Goal: Task Accomplishment & Management: Manage account settings

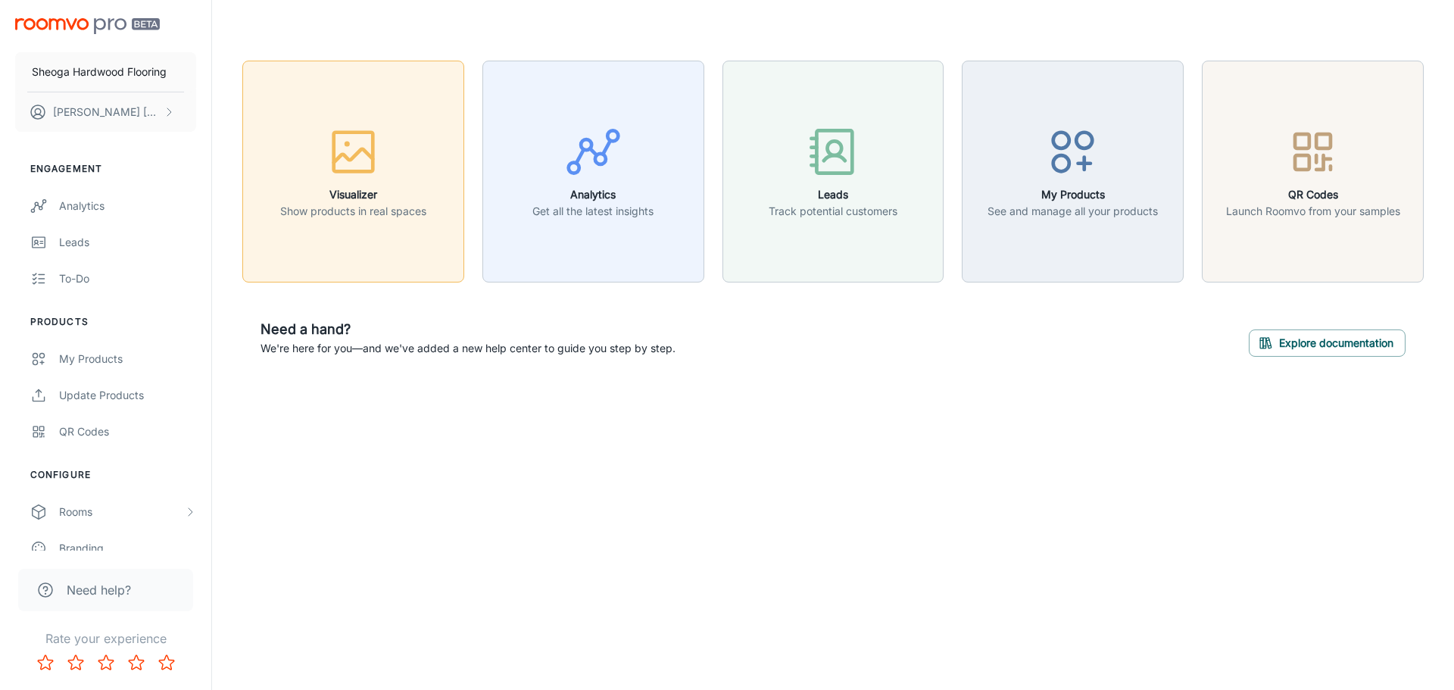
click at [332, 209] on p "Show products in real spaces" at bounding box center [353, 211] width 146 height 17
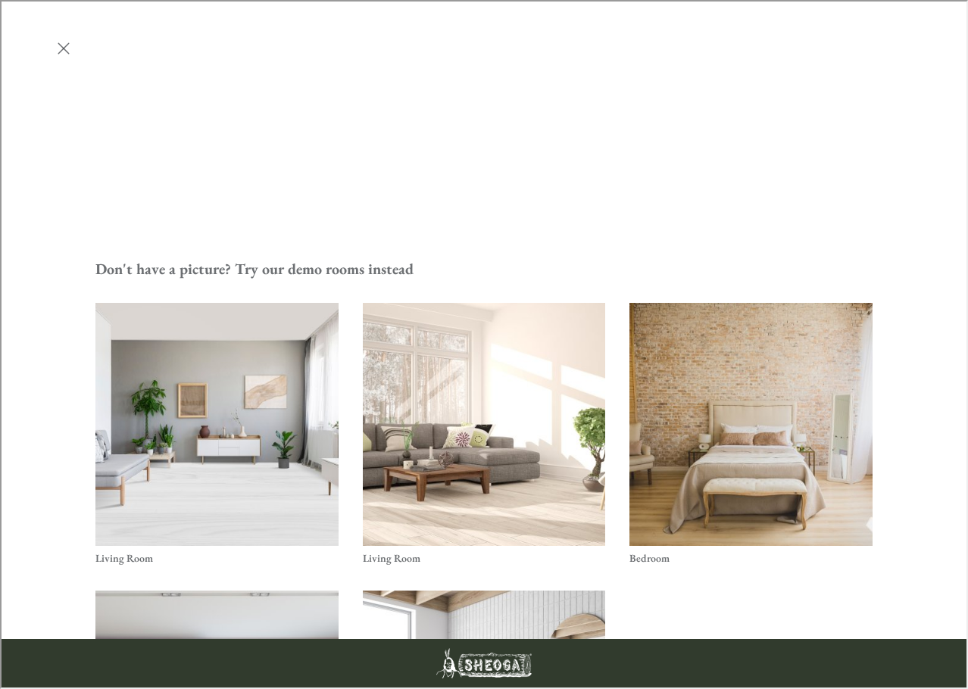
scroll to position [348, 0]
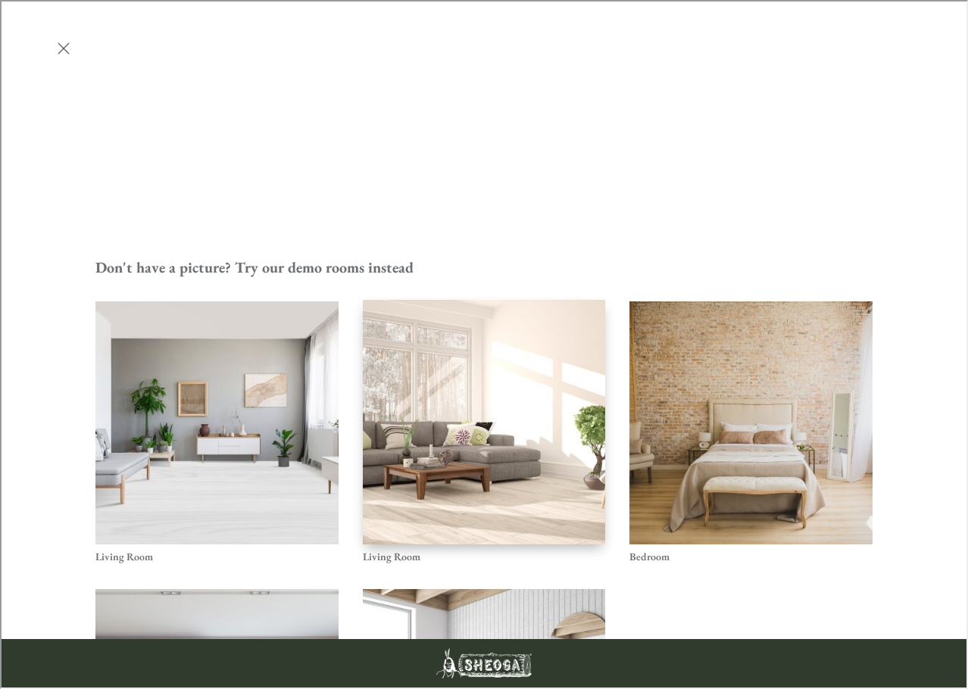
click at [487, 298] on img "Living Room" at bounding box center [483, 421] width 245 height 247
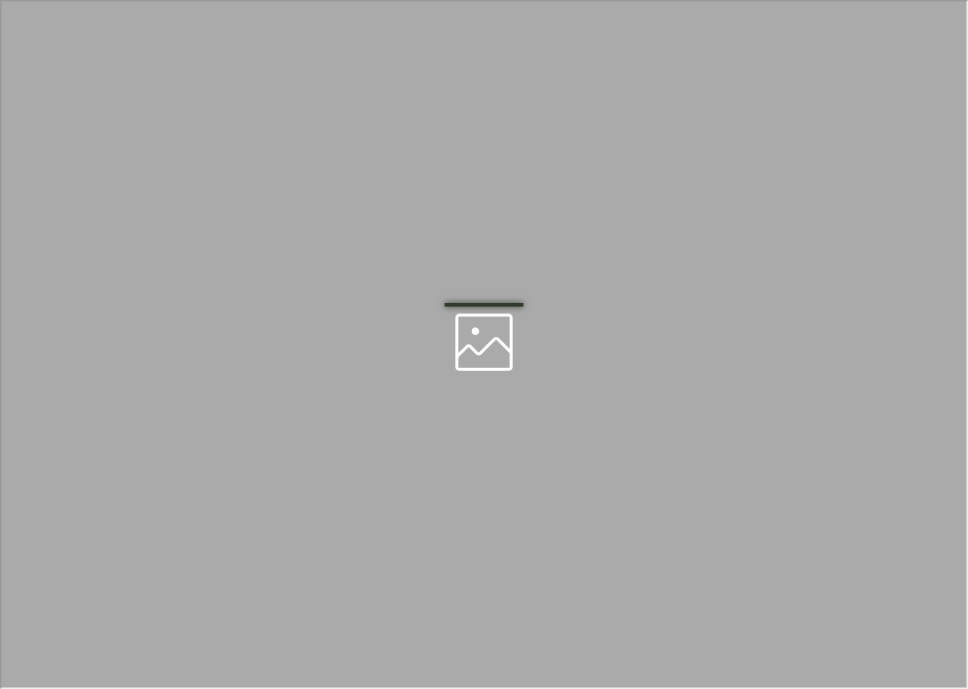
scroll to position [0, 0]
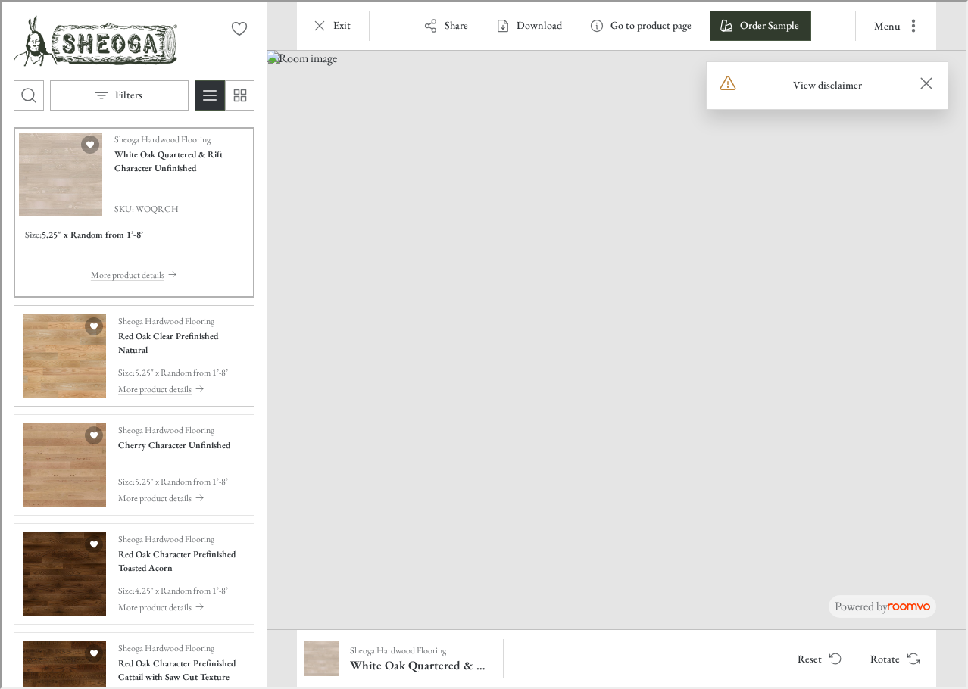
click at [60, 365] on img "See Red Oak Clear Prefinished Natural in the room" at bounding box center [62, 354] width 83 height 83
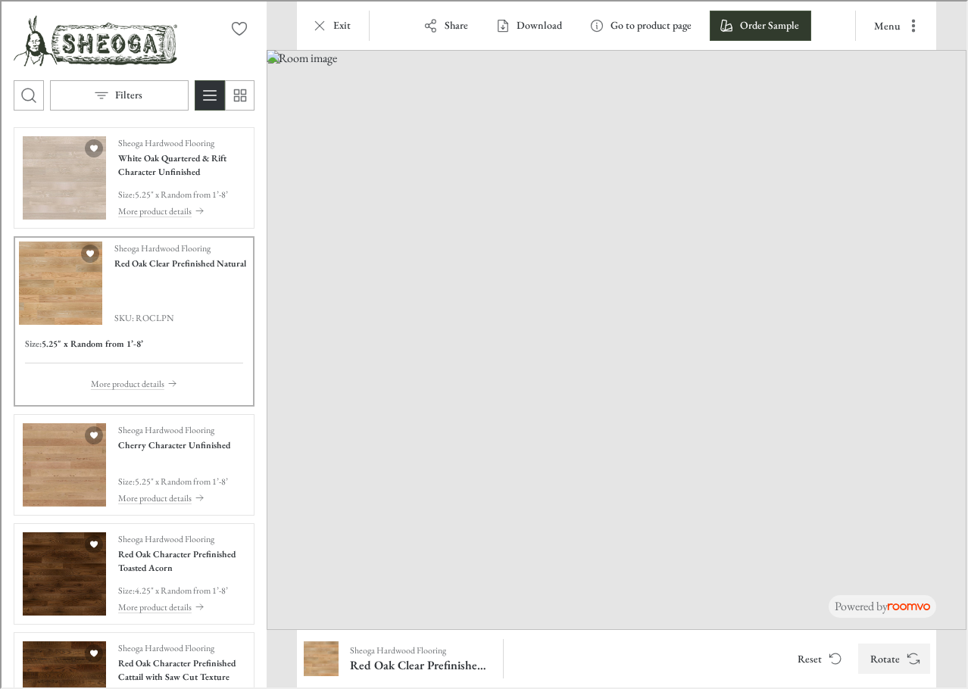
click at [902, 664] on button "Rotate" at bounding box center [893, 657] width 72 height 30
click at [73, 476] on img "See Cherry Character Unfinished in the room" at bounding box center [62, 463] width 83 height 83
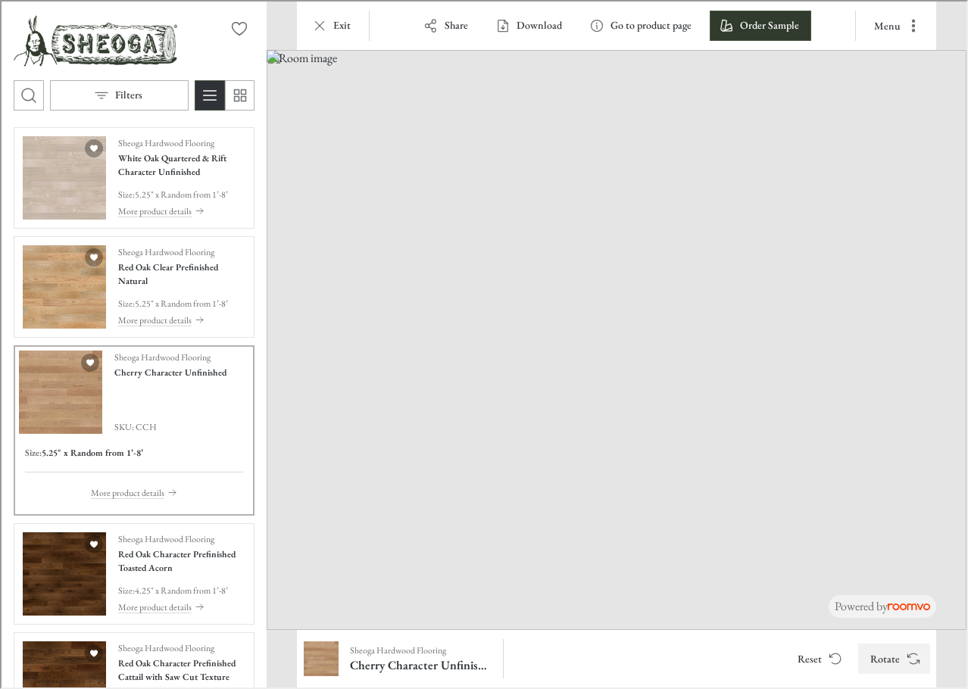
click at [890, 661] on button "Rotate" at bounding box center [893, 657] width 72 height 30
drag, startPoint x: 633, startPoint y: 565, endPoint x: 808, endPoint y: 300, distance: 318.1
click at [808, 300] on img at bounding box center [735, 39] width 1766 height 1463
drag, startPoint x: 380, startPoint y: 583, endPoint x: 817, endPoint y: 398, distance: 475.2
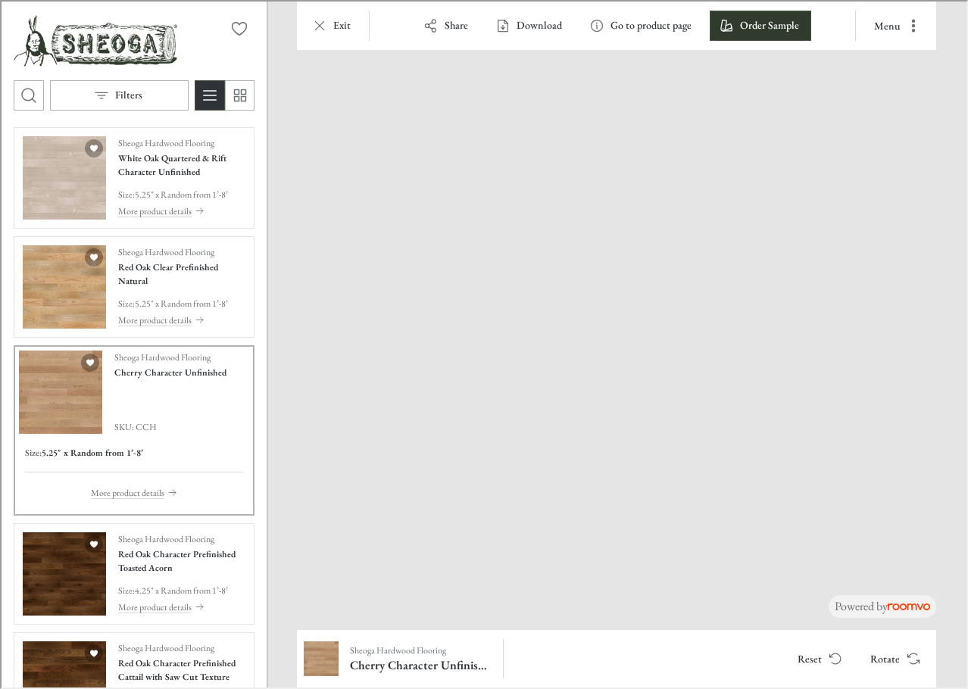
drag, startPoint x: 660, startPoint y: 573, endPoint x: 767, endPoint y: 409, distance: 196.0
click at [767, 409] on img at bounding box center [843, 243] width 1157 height 959
drag, startPoint x: 367, startPoint y: 536, endPoint x: 682, endPoint y: 135, distance: 510.4
drag, startPoint x: 592, startPoint y: 503, endPoint x: 360, endPoint y: 217, distance: 368.3
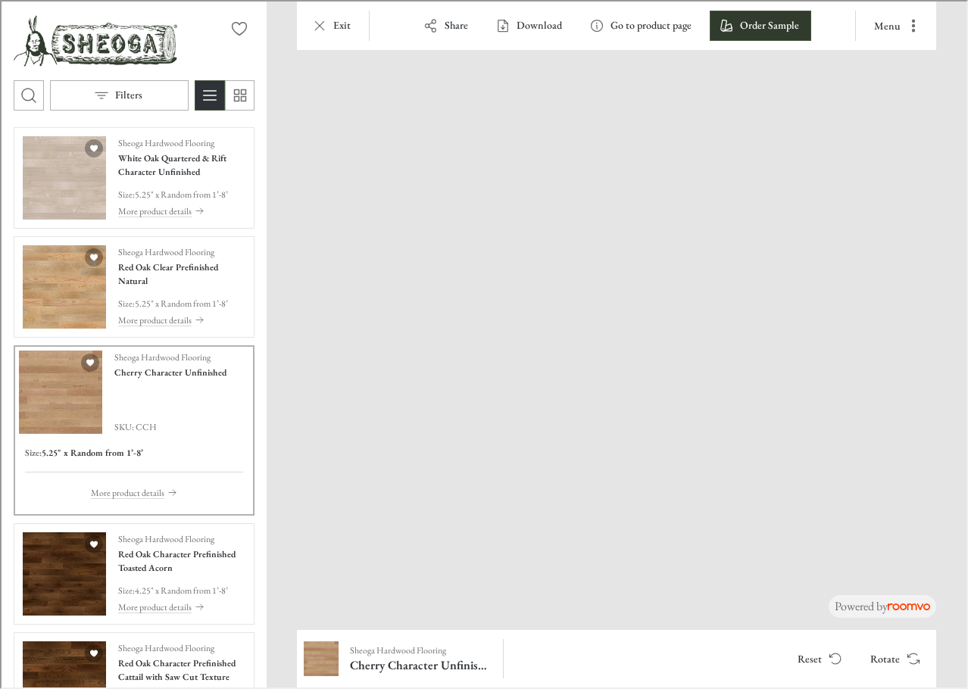
click at [360, 217] on img at bounding box center [850, 91] width 1613 height 1338
drag, startPoint x: 398, startPoint y: 417, endPoint x: 645, endPoint y: 333, distance: 260.4
drag, startPoint x: 634, startPoint y: 533, endPoint x: 922, endPoint y: 427, distance: 306.5
click at [922, 427] on img at bounding box center [843, 243] width 1157 height 959
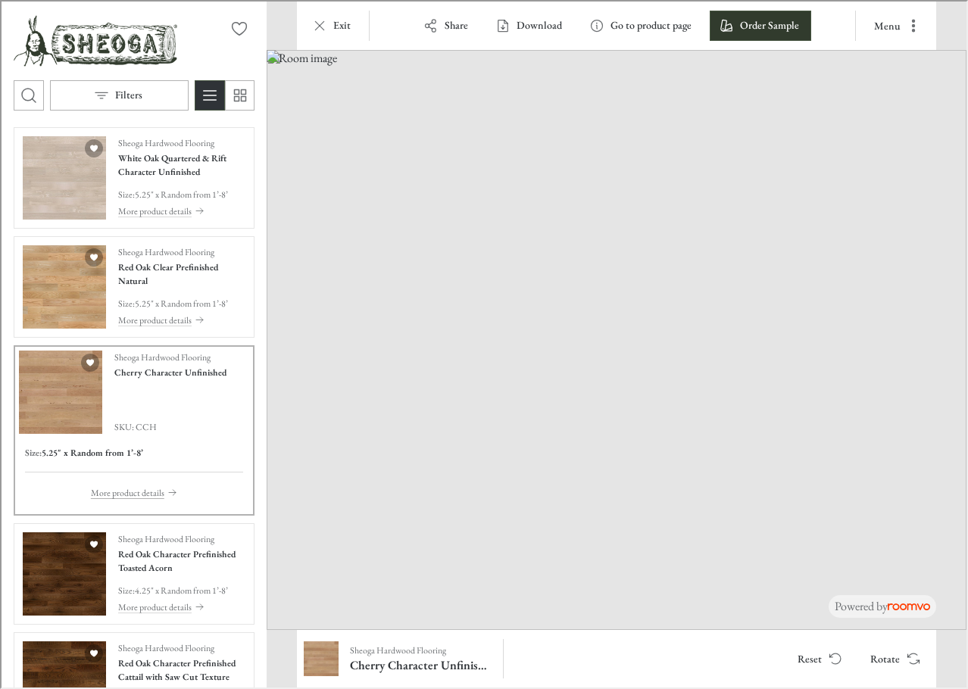
click at [123, 490] on p "More product details" at bounding box center [125, 492] width 73 height 14
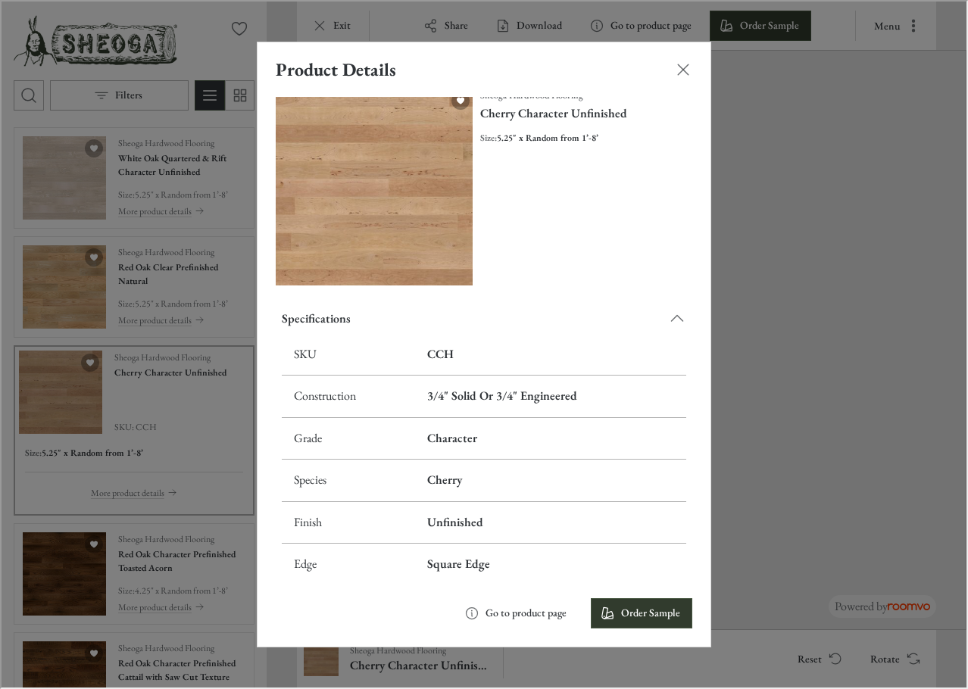
scroll to position [33, 0]
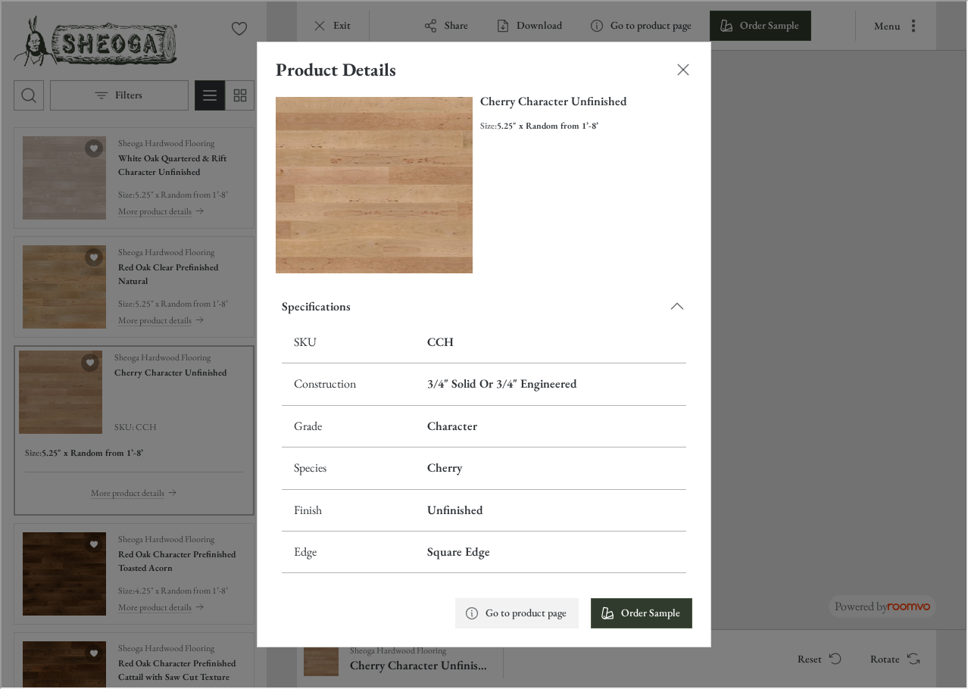
click at [495, 610] on p "Go to product page" at bounding box center [524, 611] width 81 height 15
click at [675, 67] on icon "Close dialog" at bounding box center [682, 68] width 18 height 18
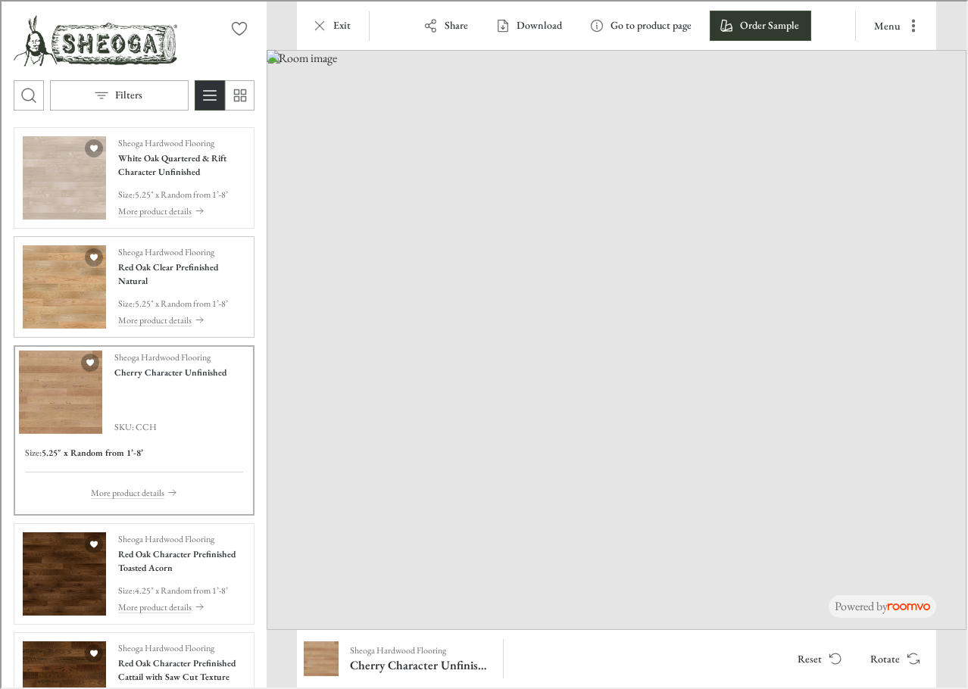
click at [76, 280] on img "See Red Oak Clear Prefinished Natural in the room" at bounding box center [62, 285] width 83 height 83
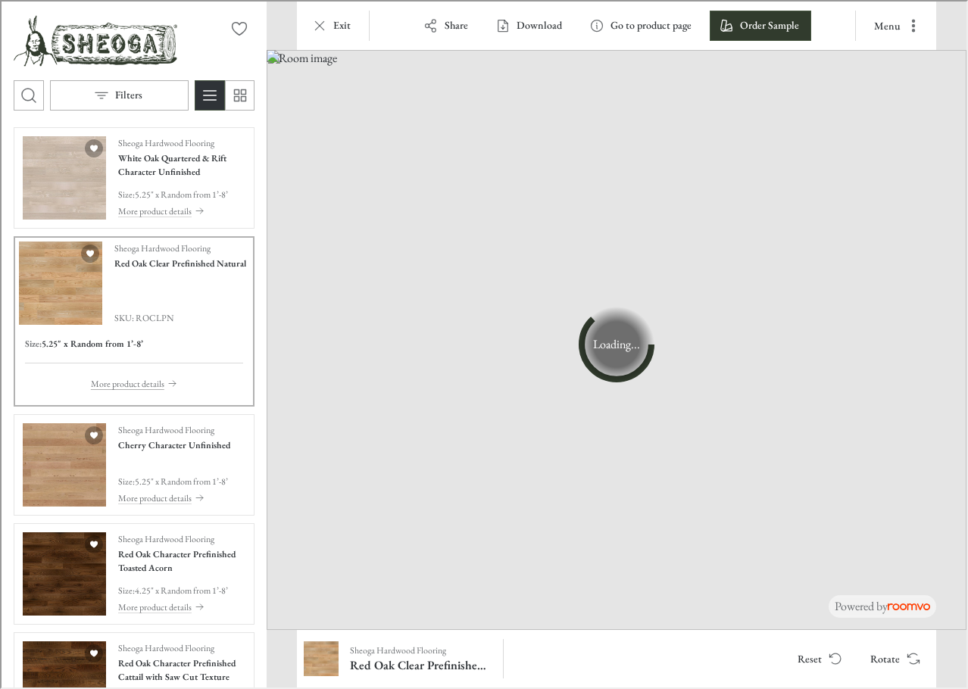
click at [151, 386] on p "More product details" at bounding box center [125, 383] width 73 height 14
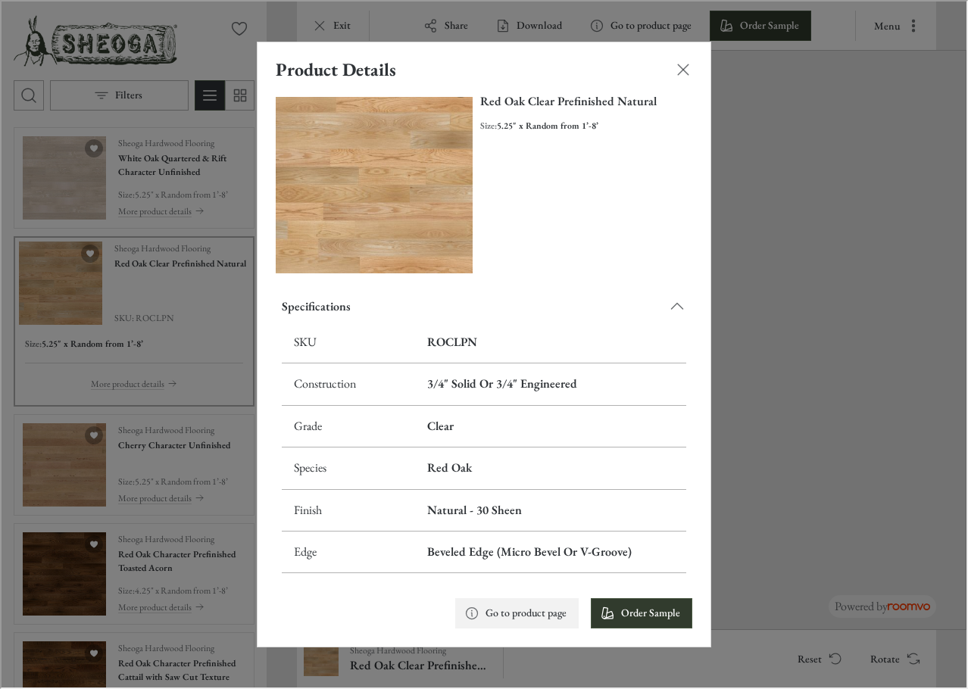
click at [489, 613] on p "Go to product page" at bounding box center [524, 611] width 81 height 15
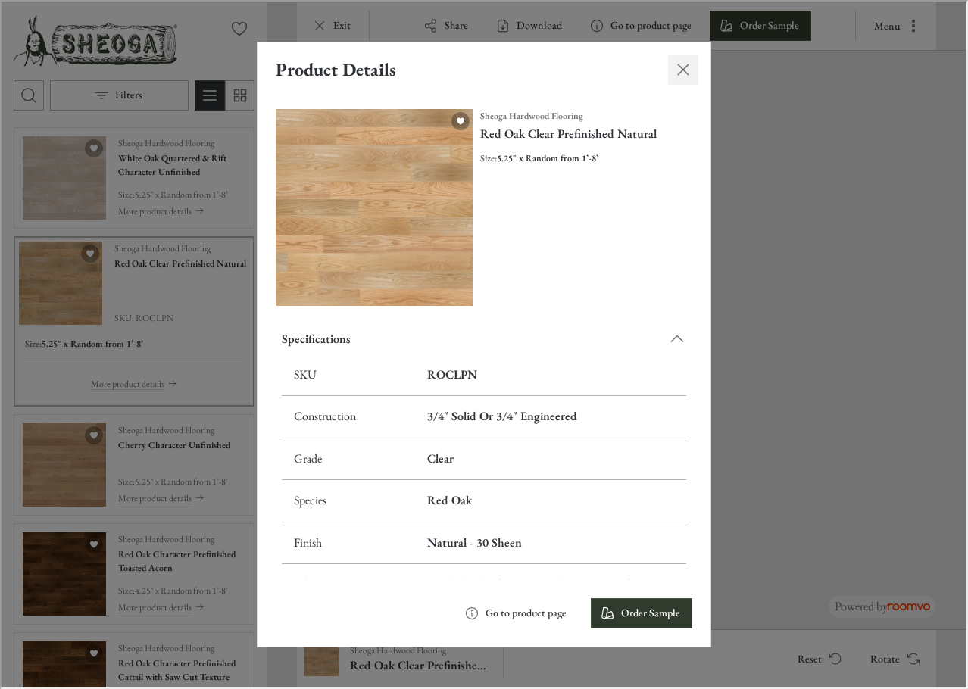
click at [685, 67] on icon "Close dialog" at bounding box center [682, 68] width 18 height 18
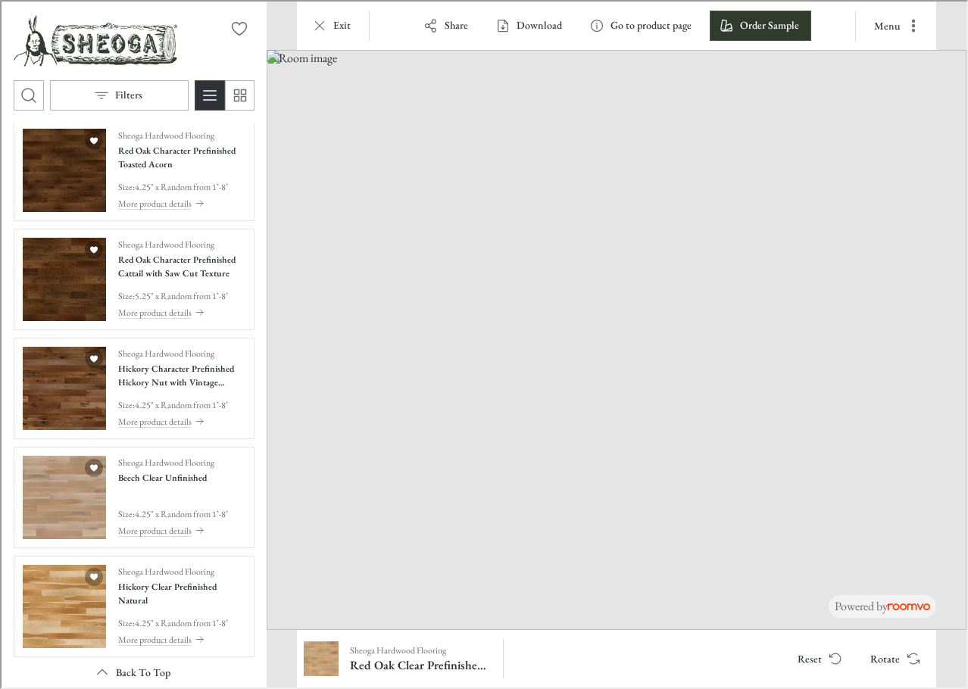
scroll to position [454, 0]
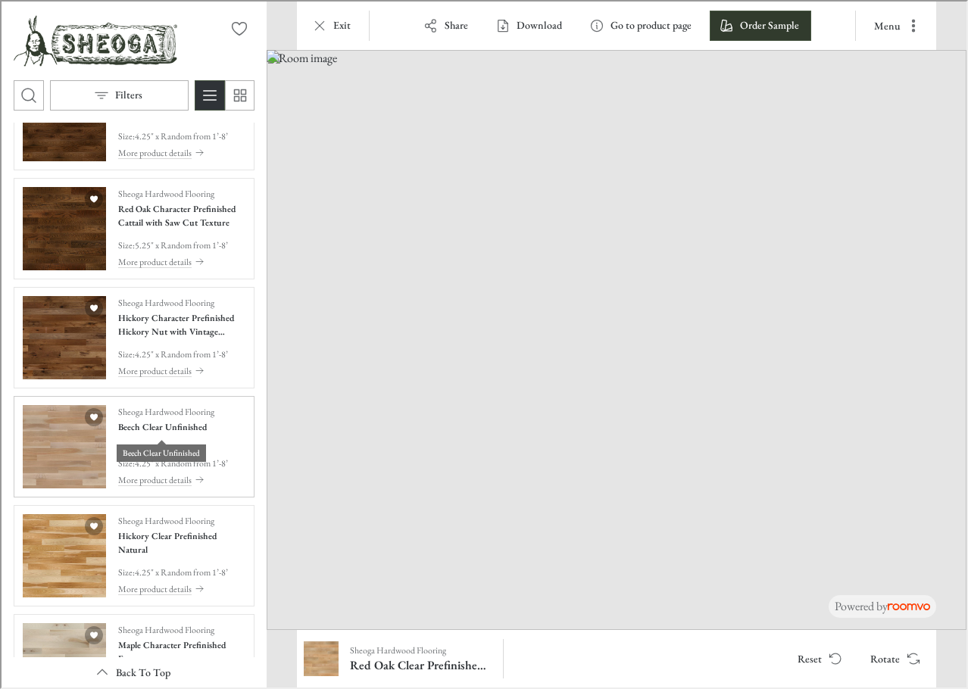
click at [148, 426] on h4 "Beech Clear Unfinished" at bounding box center [161, 426] width 89 height 14
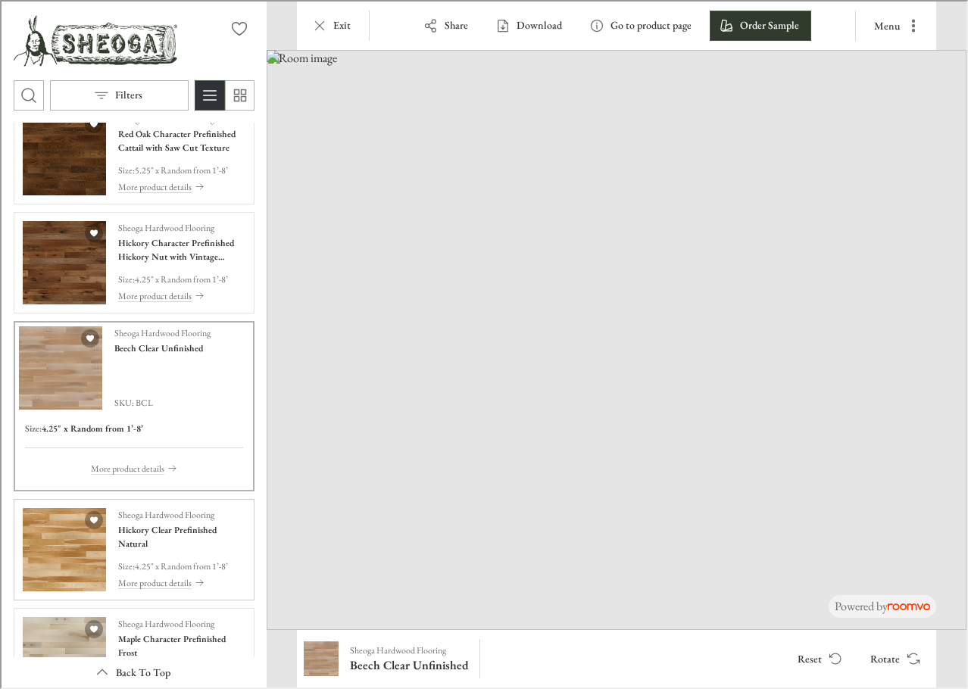
scroll to position [461, 0]
click at [127, 458] on button "More product details" at bounding box center [132, 466] width 86 height 17
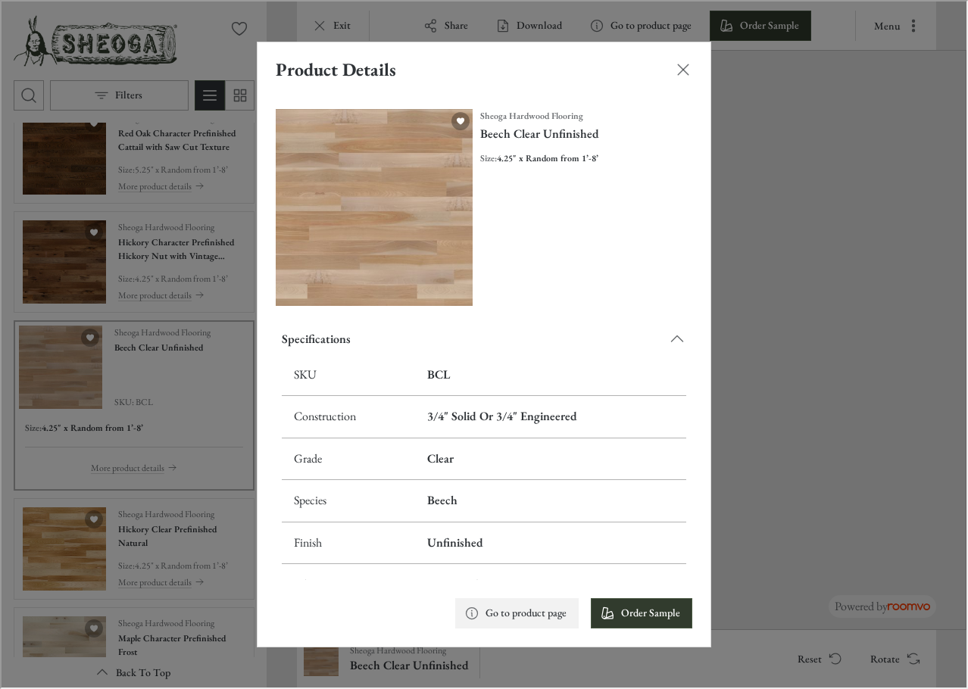
click at [521, 611] on p "Go to product page" at bounding box center [524, 611] width 81 height 15
click at [950, 641] on div "Product Details Sheoga Hardwood Flooring Beech Clear Unfinished Size : 4.25" x …" at bounding box center [482, 343] width 965 height 686
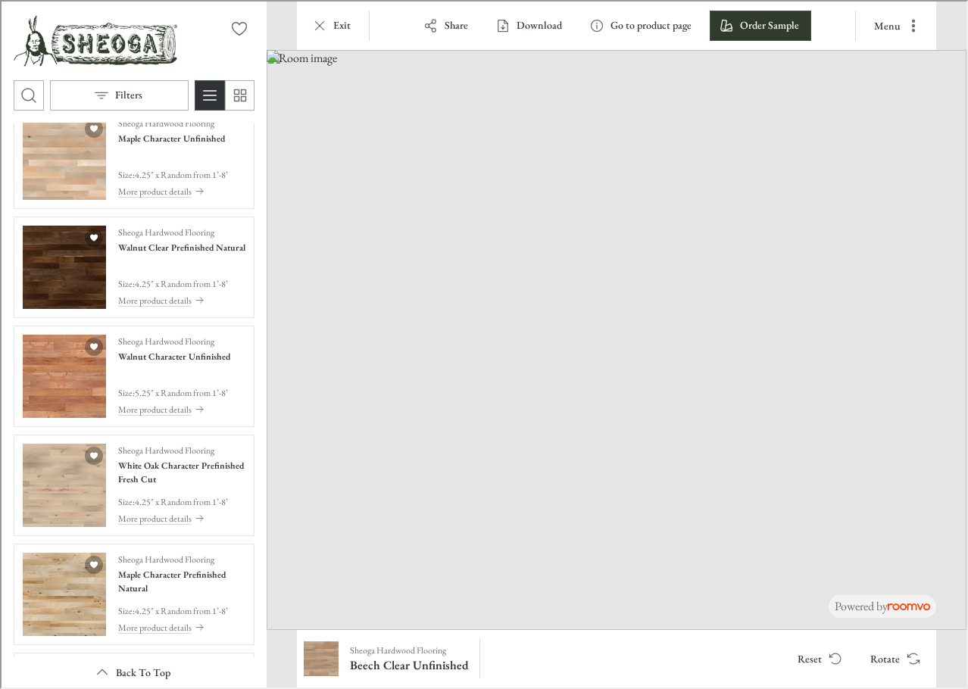
scroll to position [1825, 0]
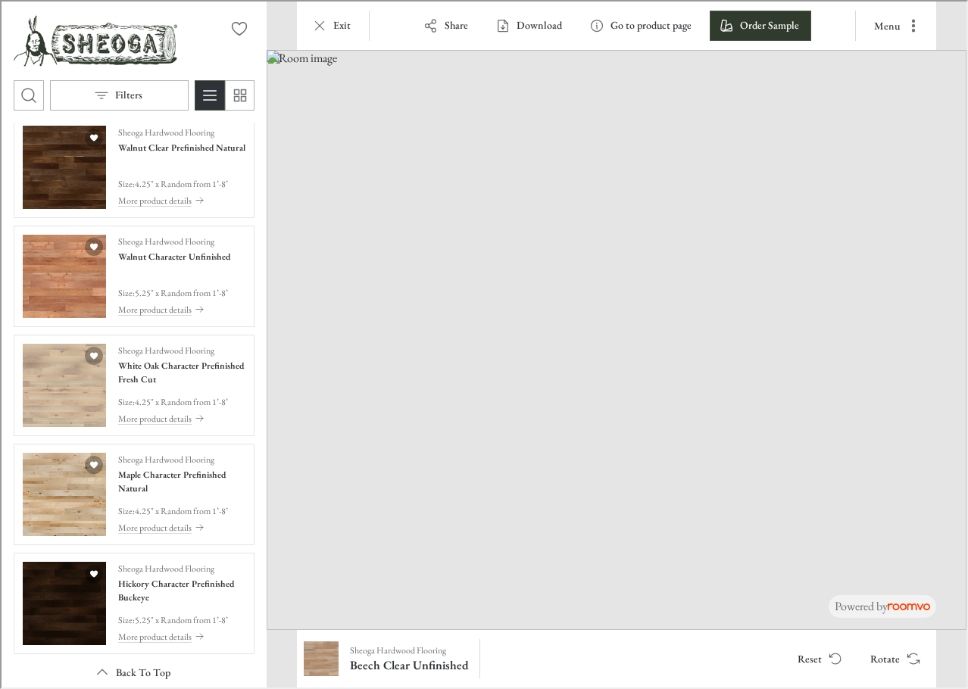
click at [57, 462] on img "See Maple Character Prefinished Natural in the room" at bounding box center [62, 492] width 83 height 83
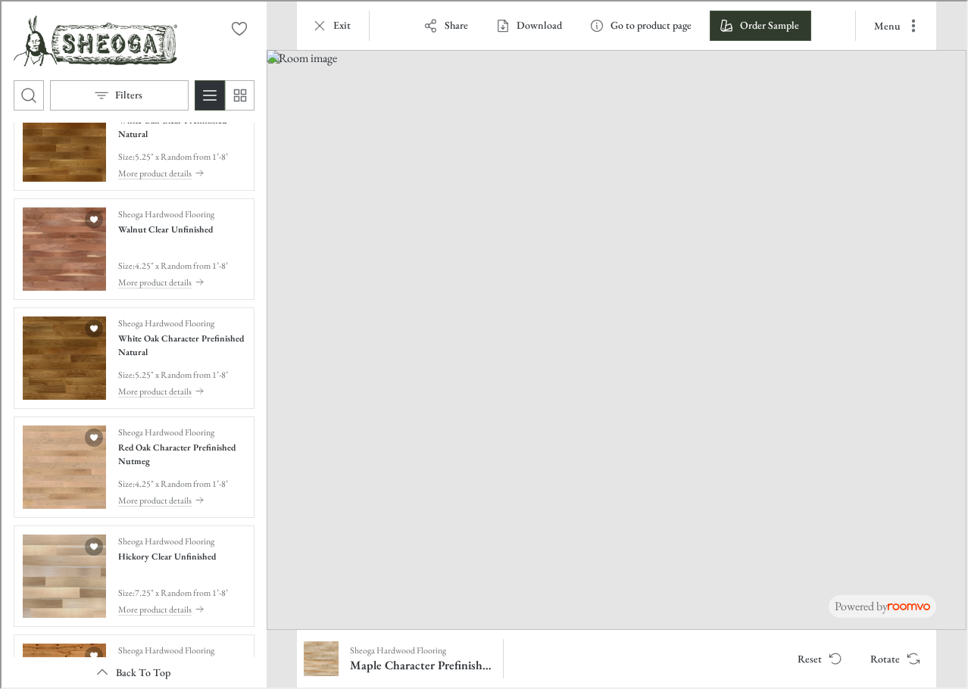
scroll to position [2513, 0]
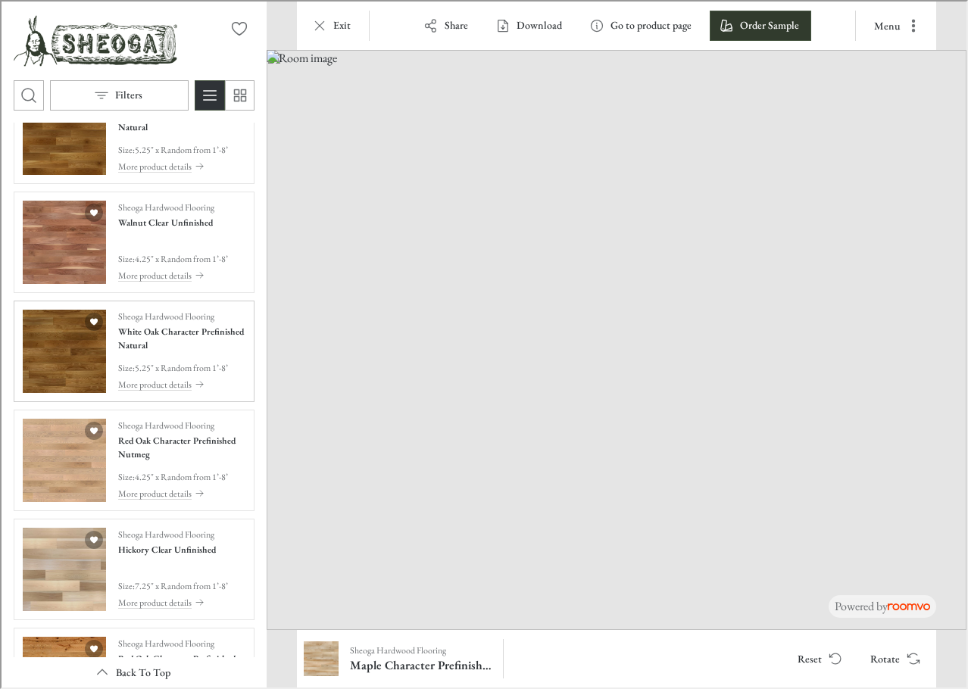
click at [48, 350] on img "See White Oak Character Prefinished Natural in the room" at bounding box center [62, 349] width 83 height 83
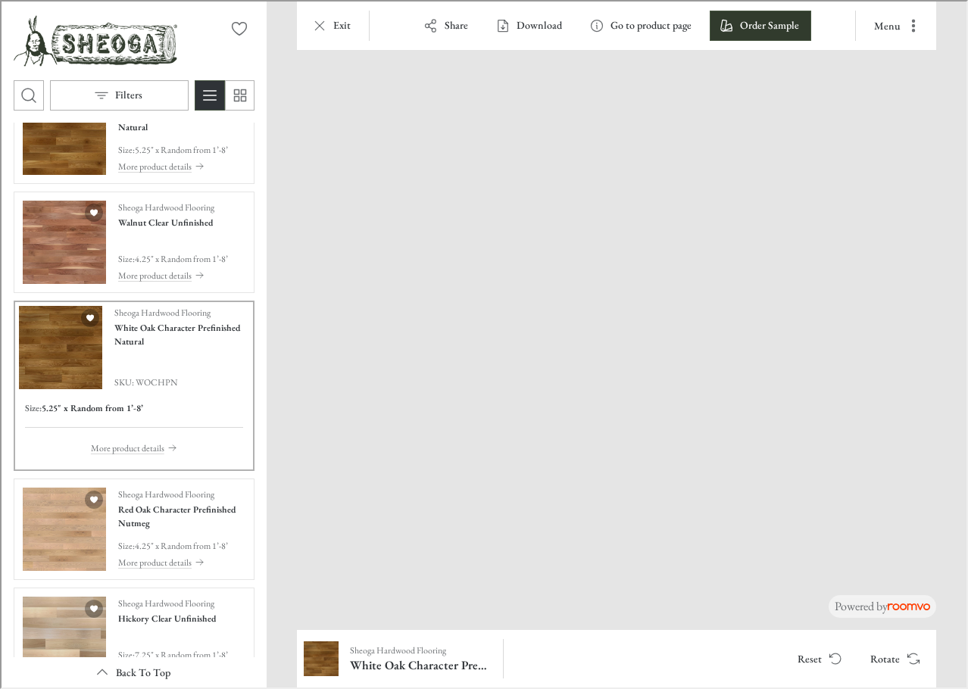
drag, startPoint x: 498, startPoint y: 564, endPoint x: 747, endPoint y: 213, distance: 429.8
drag, startPoint x: 386, startPoint y: 542, endPoint x: 876, endPoint y: 394, distance: 511.9
drag, startPoint x: 865, startPoint y: 472, endPoint x: 369, endPoint y: 385, distance: 503.7
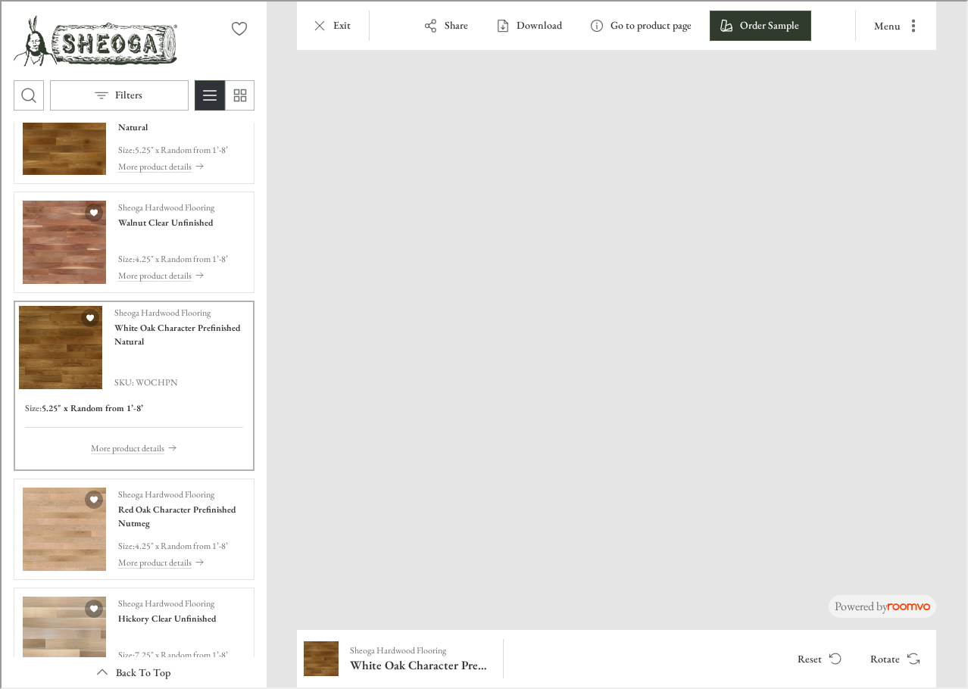
drag, startPoint x: 789, startPoint y: 501, endPoint x: 276, endPoint y: 403, distance: 522.8
drag, startPoint x: 747, startPoint y: 481, endPoint x: 943, endPoint y: 398, distance: 213.2
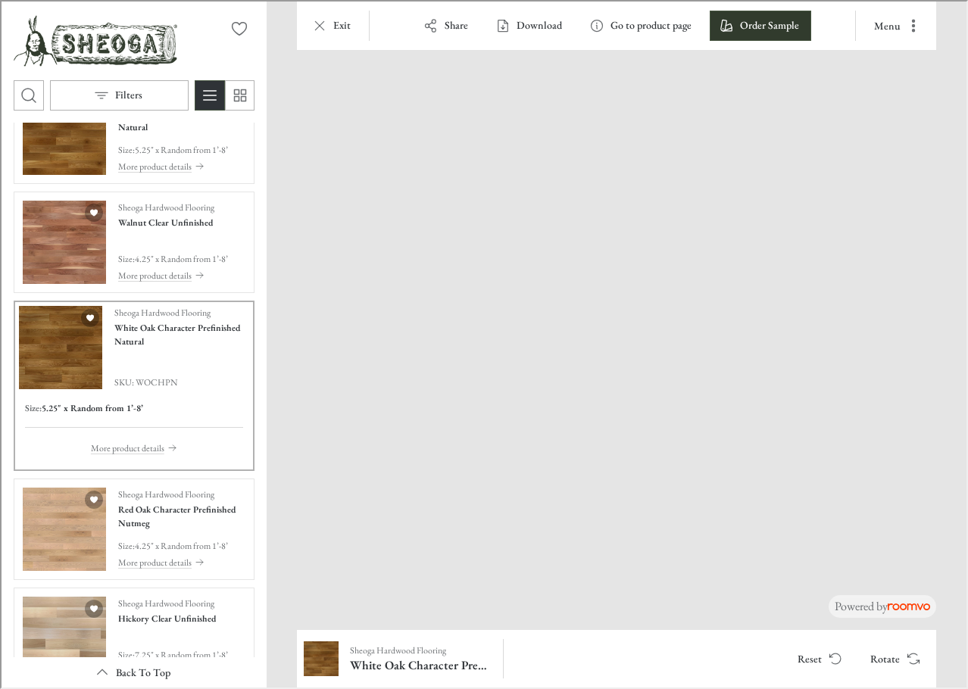
drag, startPoint x: 442, startPoint y: 556, endPoint x: 1033, endPoint y: 451, distance: 600.9
drag, startPoint x: 555, startPoint y: 520, endPoint x: 963, endPoint y: 464, distance: 411.3
drag, startPoint x: 367, startPoint y: 475, endPoint x: 655, endPoint y: 470, distance: 287.9
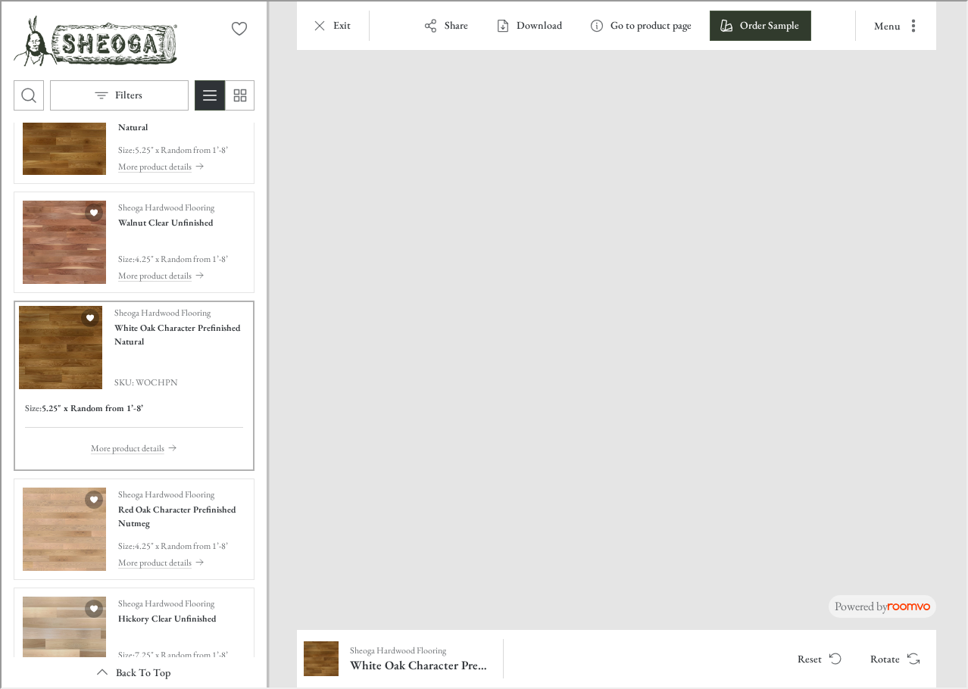
drag, startPoint x: 799, startPoint y: 497, endPoint x: 365, endPoint y: 388, distance: 447.5
drag, startPoint x: 784, startPoint y: 449, endPoint x: 608, endPoint y: 445, distance: 176.5
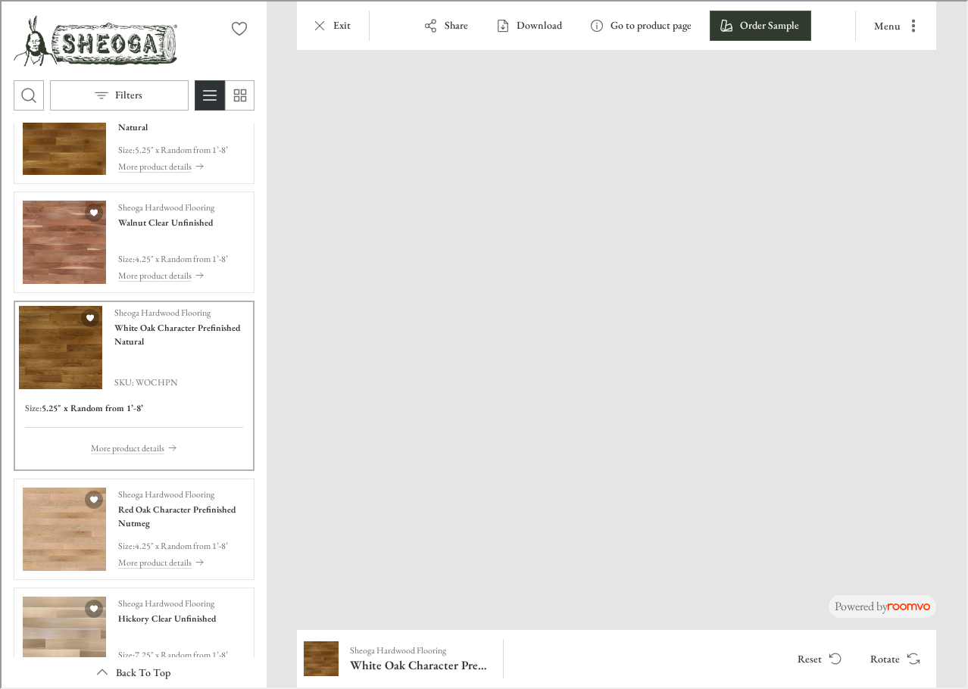
drag, startPoint x: 832, startPoint y: 465, endPoint x: 596, endPoint y: 451, distance: 236.0
drag, startPoint x: 896, startPoint y: 456, endPoint x: 523, endPoint y: 433, distance: 373.4
drag, startPoint x: 870, startPoint y: 466, endPoint x: 623, endPoint y: 360, distance: 268.8
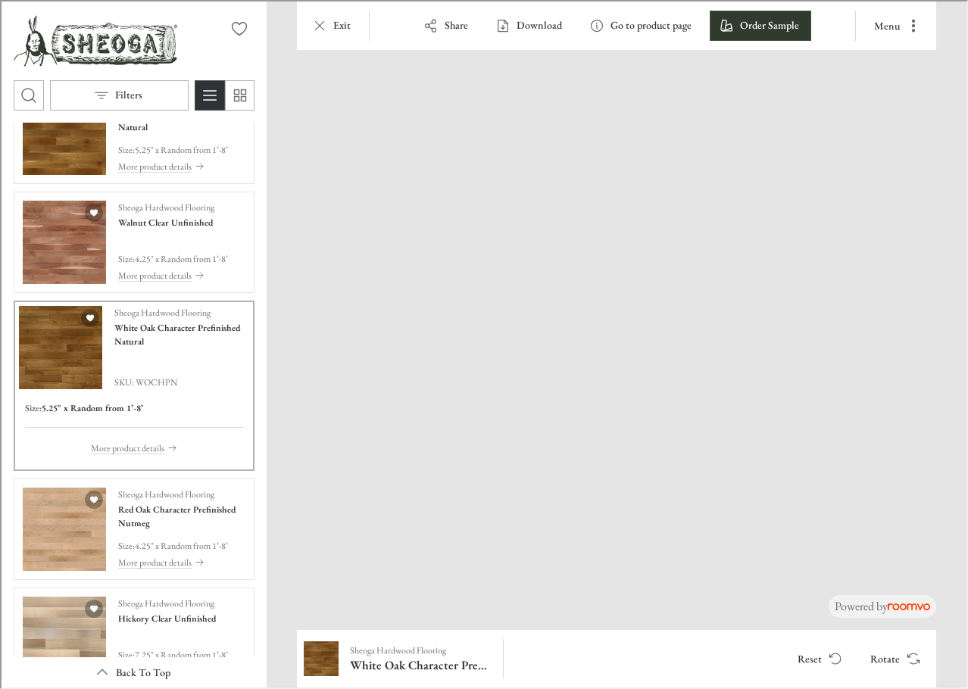
drag, startPoint x: 456, startPoint y: 548, endPoint x: 513, endPoint y: 479, distance: 88.7
click at [513, 479] on img at bounding box center [615, 338] width 700 height 580
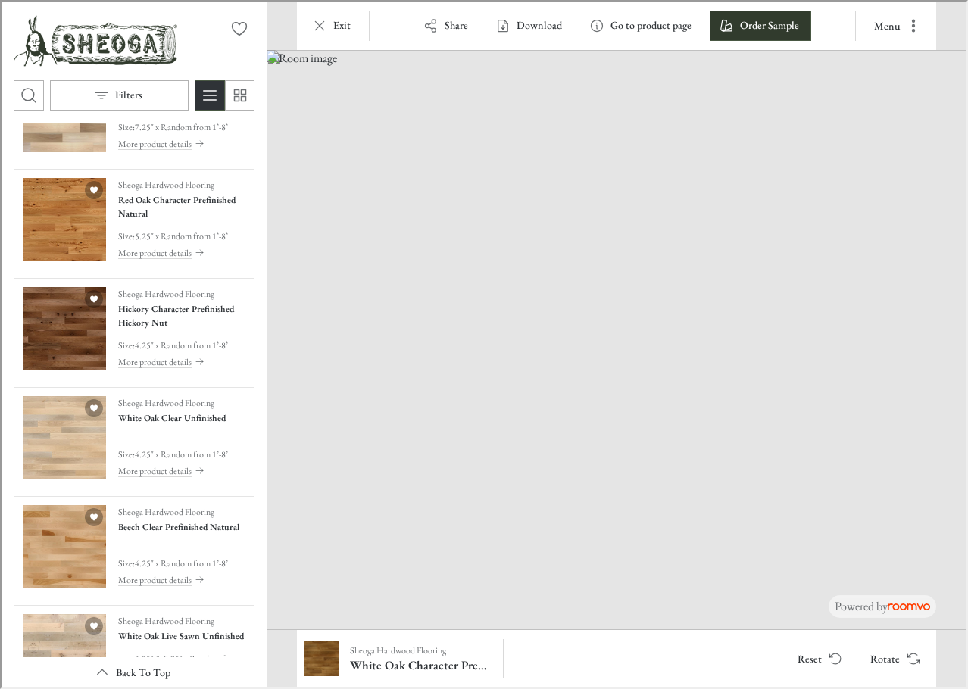
scroll to position [3126, 0]
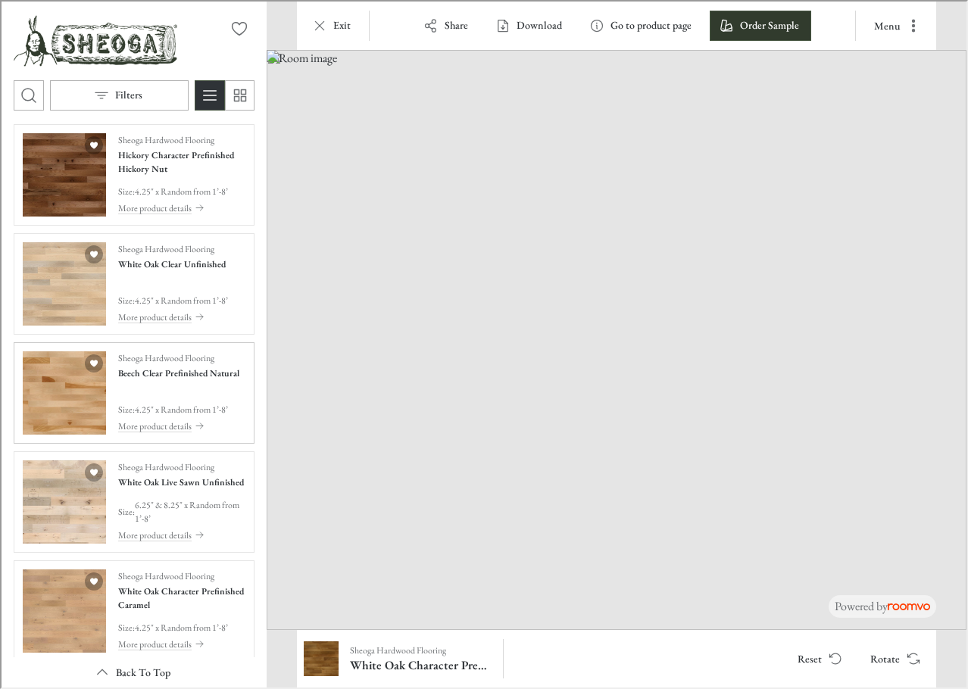
click at [69, 386] on img "See Beech Clear Prefinished Natural in the room" at bounding box center [62, 391] width 83 height 83
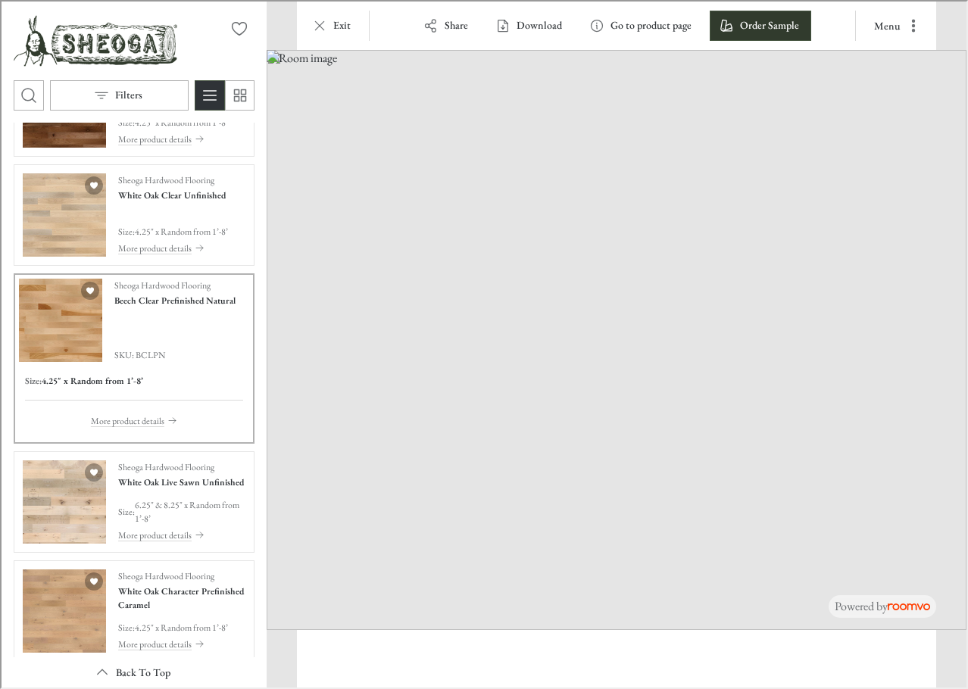
scroll to position [3057, 0]
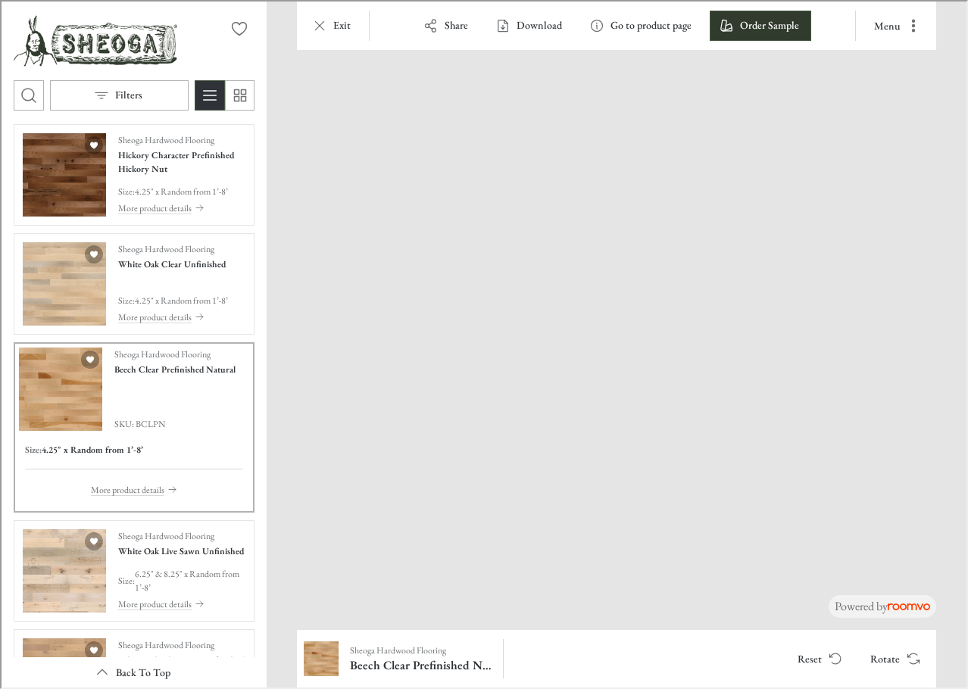
drag, startPoint x: 467, startPoint y: 588, endPoint x: 739, endPoint y: 398, distance: 332.0
drag, startPoint x: 401, startPoint y: 548, endPoint x: 643, endPoint y: 430, distance: 269.0
drag, startPoint x: 780, startPoint y: 511, endPoint x: 340, endPoint y: 455, distance: 443.6
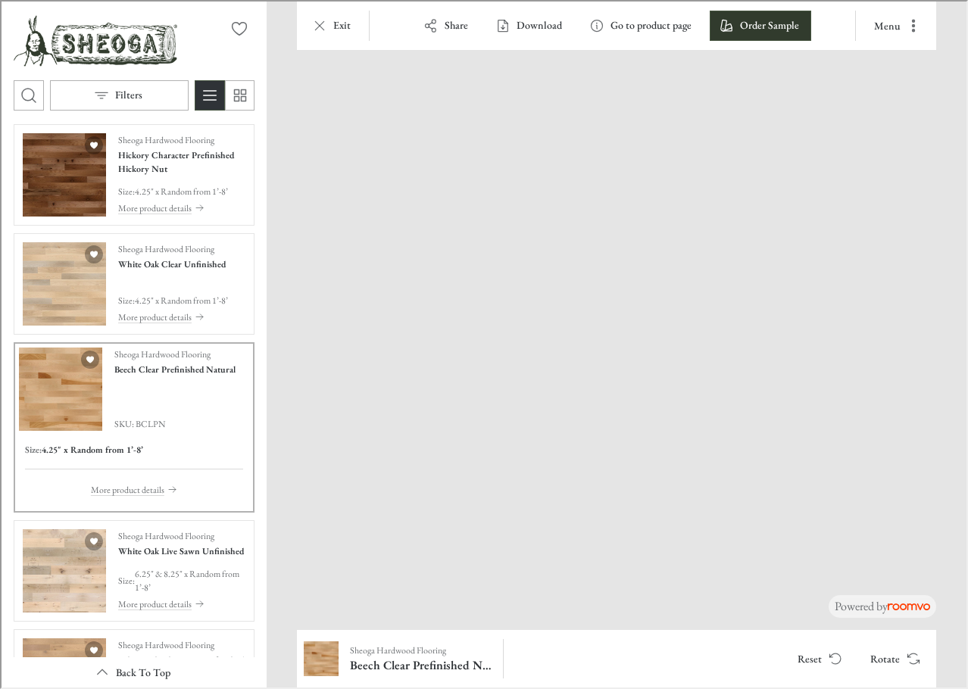
click at [340, 455] on img at bounding box center [583, 91] width 1613 height 1338
drag, startPoint x: 787, startPoint y: 489, endPoint x: 1154, endPoint y: 279, distance: 423.5
click at [284, 596] on img at bounding box center [615, 338] width 700 height 580
drag, startPoint x: 337, startPoint y: 545, endPoint x: 840, endPoint y: 392, distance: 526.0
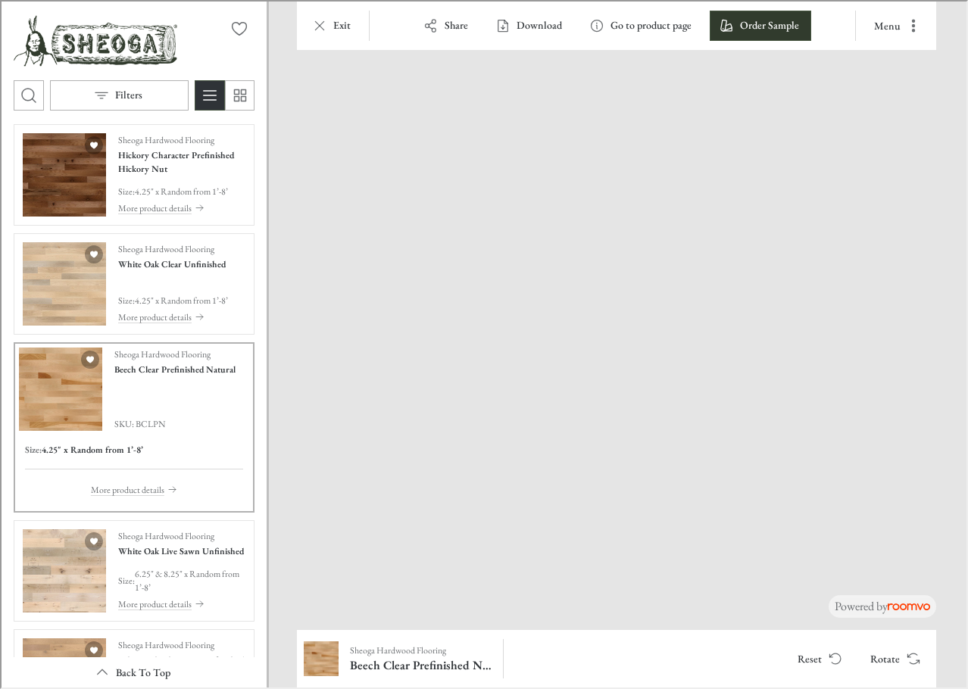
drag, startPoint x: 811, startPoint y: 466, endPoint x: 640, endPoint y: 361, distance: 200.6
drag, startPoint x: 817, startPoint y: 412, endPoint x: 451, endPoint y: 395, distance: 367.0
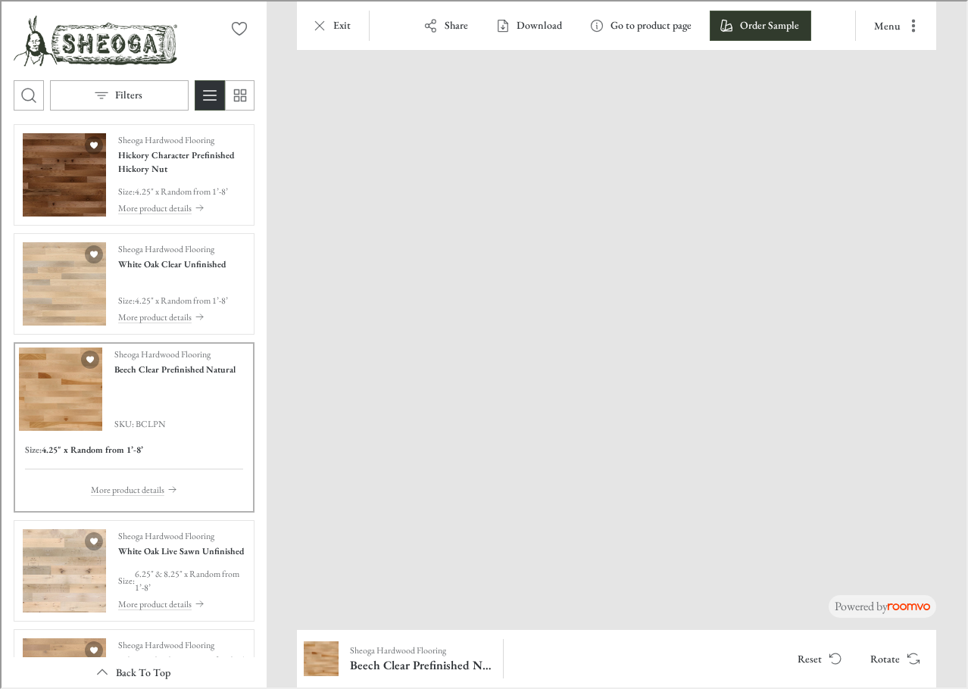
drag, startPoint x: 792, startPoint y: 439, endPoint x: 394, endPoint y: 391, distance: 400.6
drag, startPoint x: 739, startPoint y: 419, endPoint x: 433, endPoint y: 395, distance: 307.7
drag, startPoint x: 692, startPoint y: 414, endPoint x: 749, endPoint y: 380, distance: 66.5
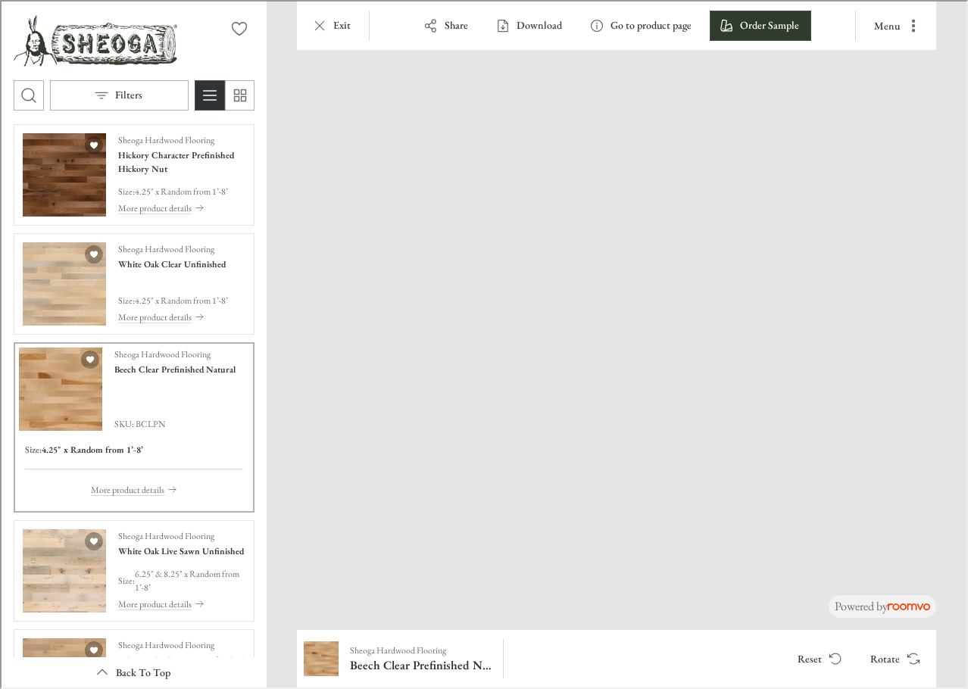
click at [121, 489] on p "More product details" at bounding box center [125, 489] width 73 height 14
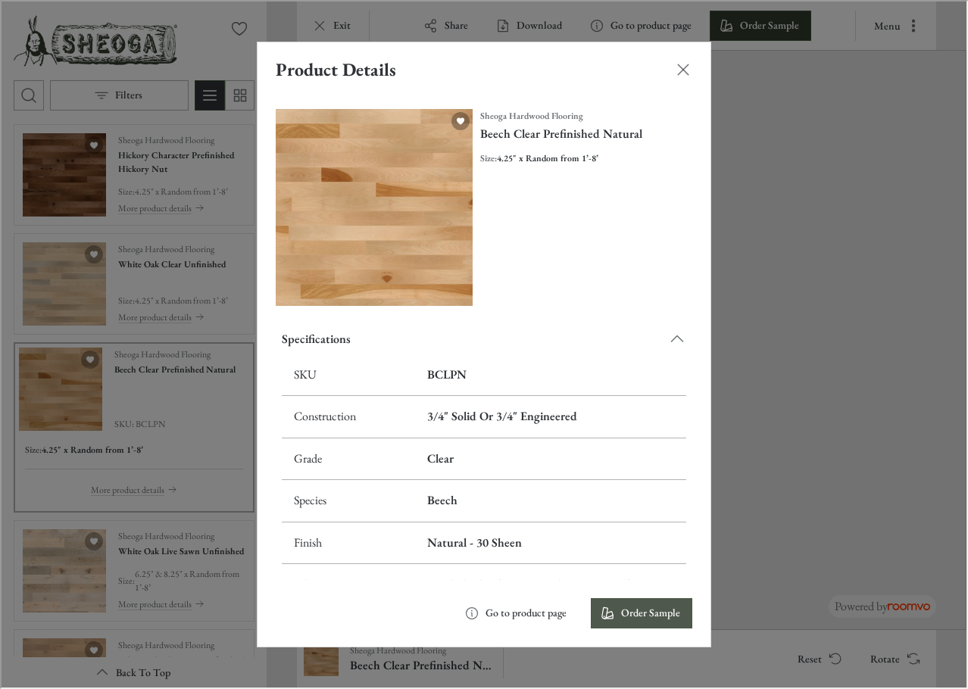
click at [623, 610] on p "Order Sample" at bounding box center [649, 611] width 59 height 15
click at [286, 676] on div "Product Details Sheoga Hardwood Flooring Beech Clear Prefinished Natural Size :…" at bounding box center [482, 343] width 965 height 686
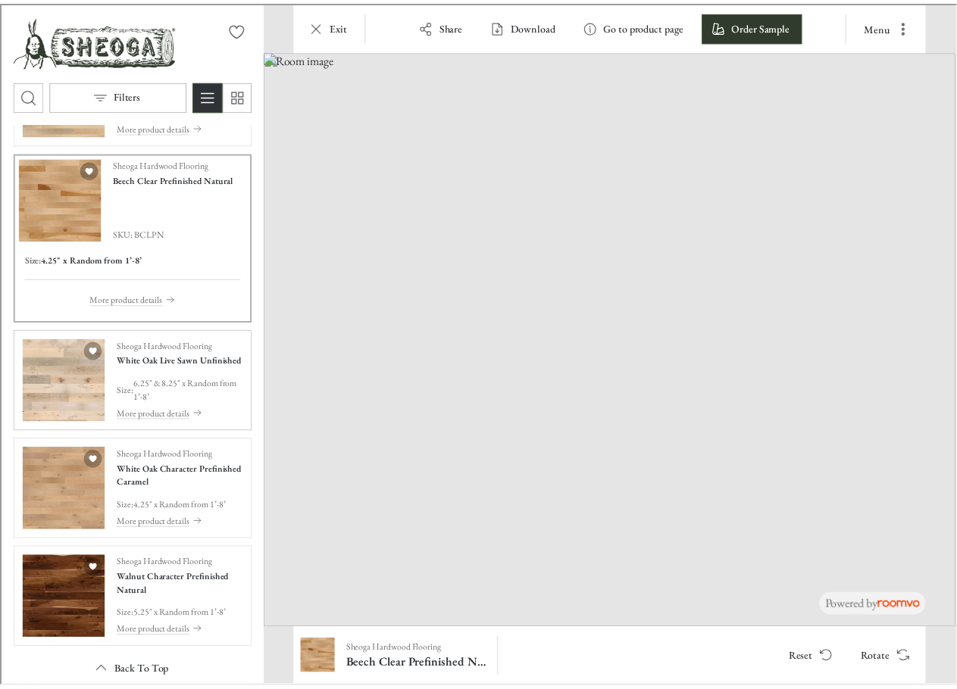
scroll to position [3258, 0]
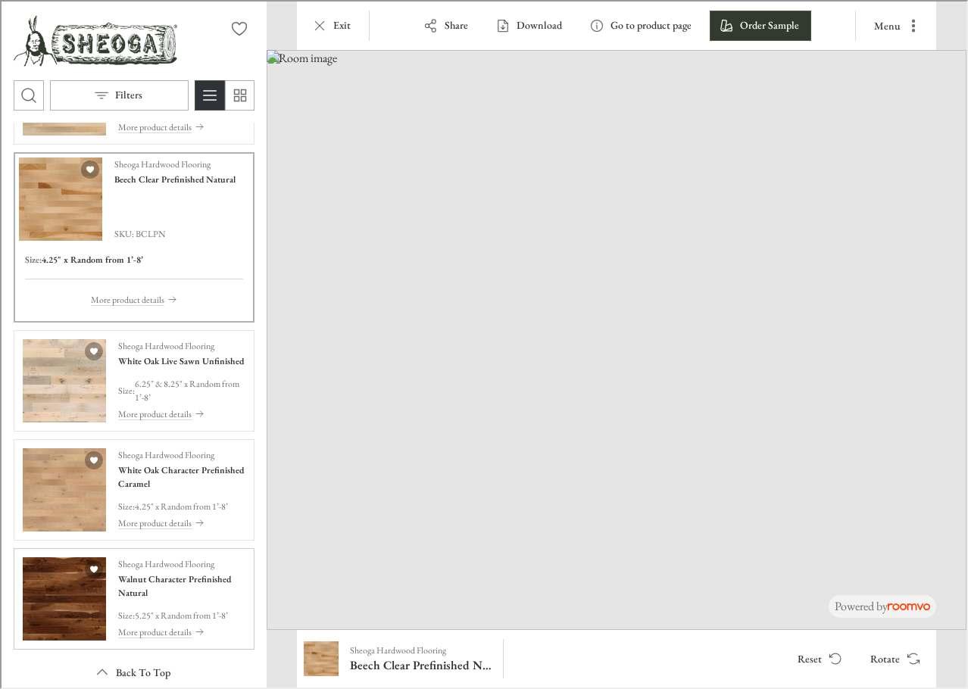
click at [41, 614] on img "See Walnut Character Prefinished Natural in the room" at bounding box center [62, 597] width 83 height 83
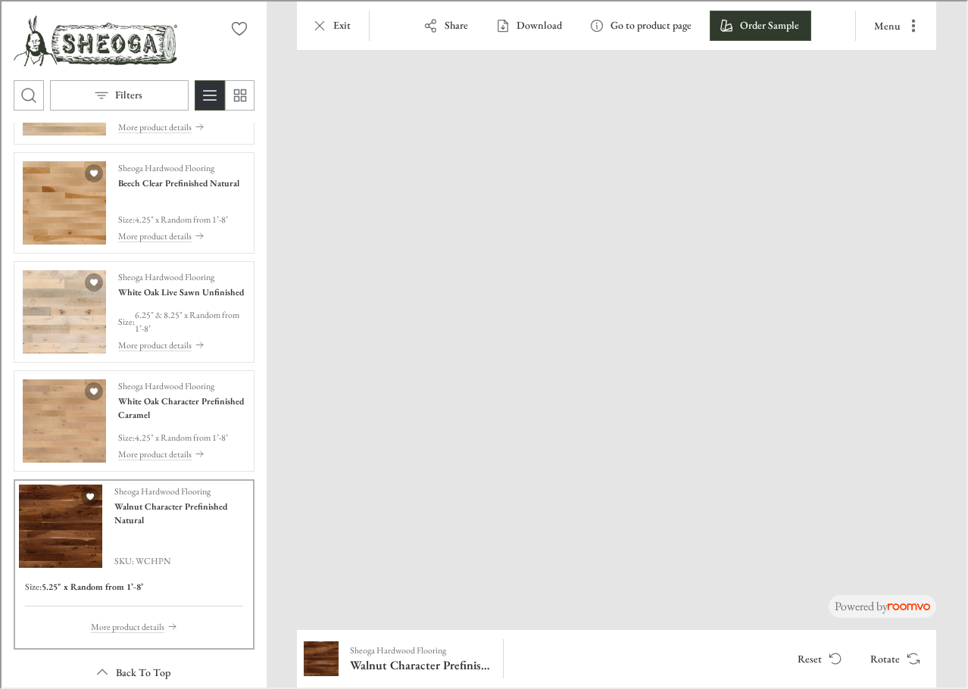
drag, startPoint x: 516, startPoint y: 573, endPoint x: 883, endPoint y: 299, distance: 458.0
drag, startPoint x: 483, startPoint y: 549, endPoint x: 939, endPoint y: 355, distance: 494.8
drag, startPoint x: 879, startPoint y: 490, endPoint x: 576, endPoint y: 67, distance: 520.7
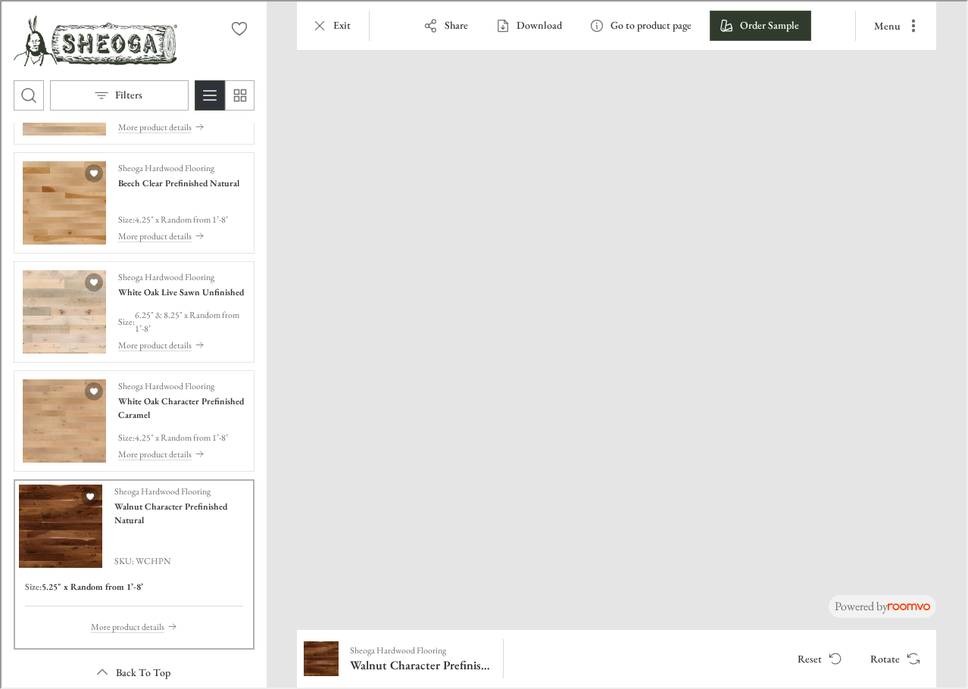
drag, startPoint x: 467, startPoint y: 399, endPoint x: 778, endPoint y: 278, distance: 333.4
click at [882, 655] on button "Rotate" at bounding box center [893, 657] width 72 height 30
drag, startPoint x: 457, startPoint y: 580, endPoint x: 1066, endPoint y: 396, distance: 636.2
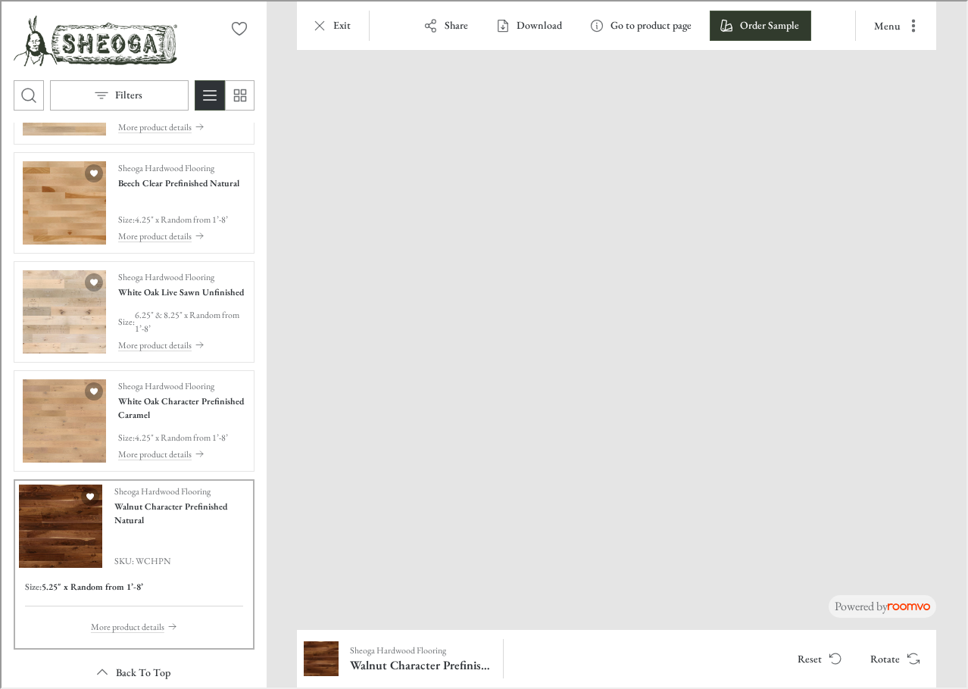
drag, startPoint x: 439, startPoint y: 564, endPoint x: 1143, endPoint y: 389, distance: 725.7
drag, startPoint x: 465, startPoint y: 516, endPoint x: 1311, endPoint y: 420, distance: 851.5
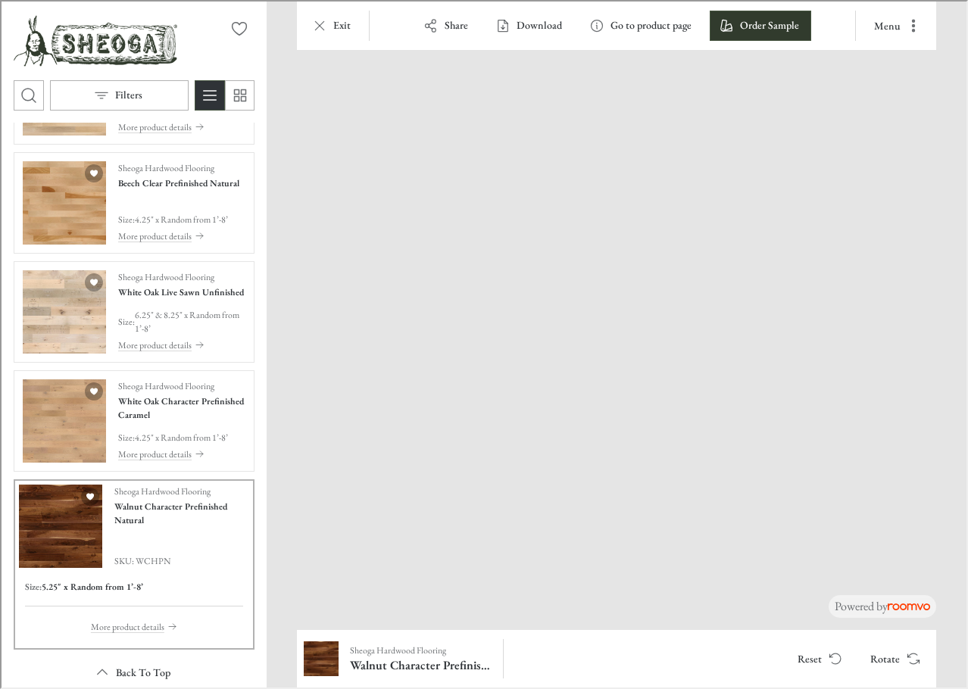
drag, startPoint x: 876, startPoint y: 479, endPoint x: 425, endPoint y: 410, distance: 456.0
drag, startPoint x: 732, startPoint y: 461, endPoint x: 411, endPoint y: 423, distance: 323.4
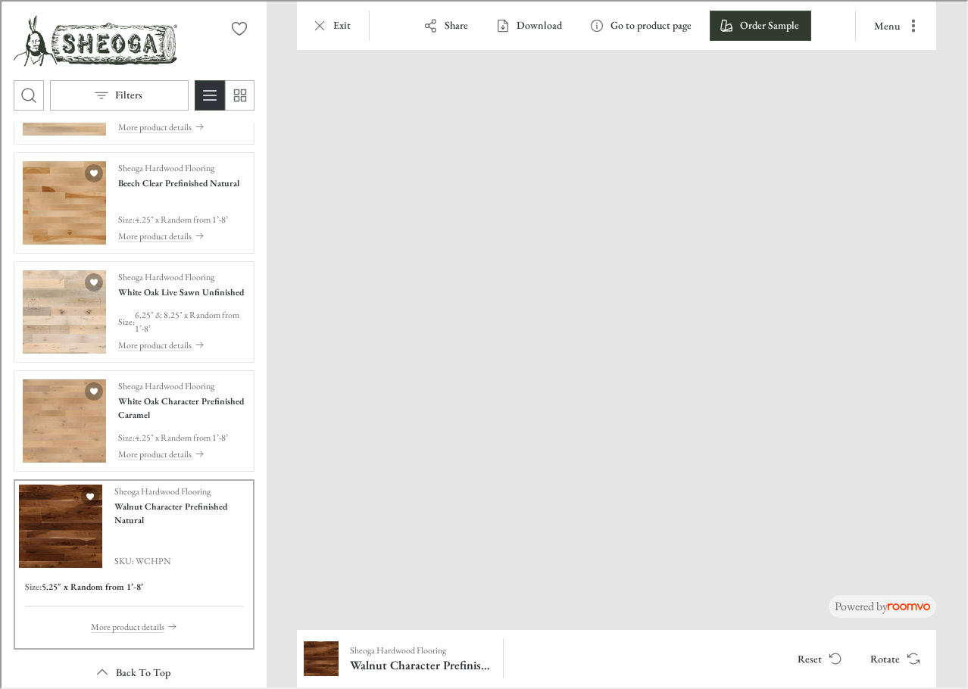
drag, startPoint x: 681, startPoint y: 479, endPoint x: 418, endPoint y: 447, distance: 264.8
drag, startPoint x: 862, startPoint y: 501, endPoint x: 1182, endPoint y: 373, distance: 345.0
drag, startPoint x: 765, startPoint y: 487, endPoint x: 258, endPoint y: 403, distance: 513.7
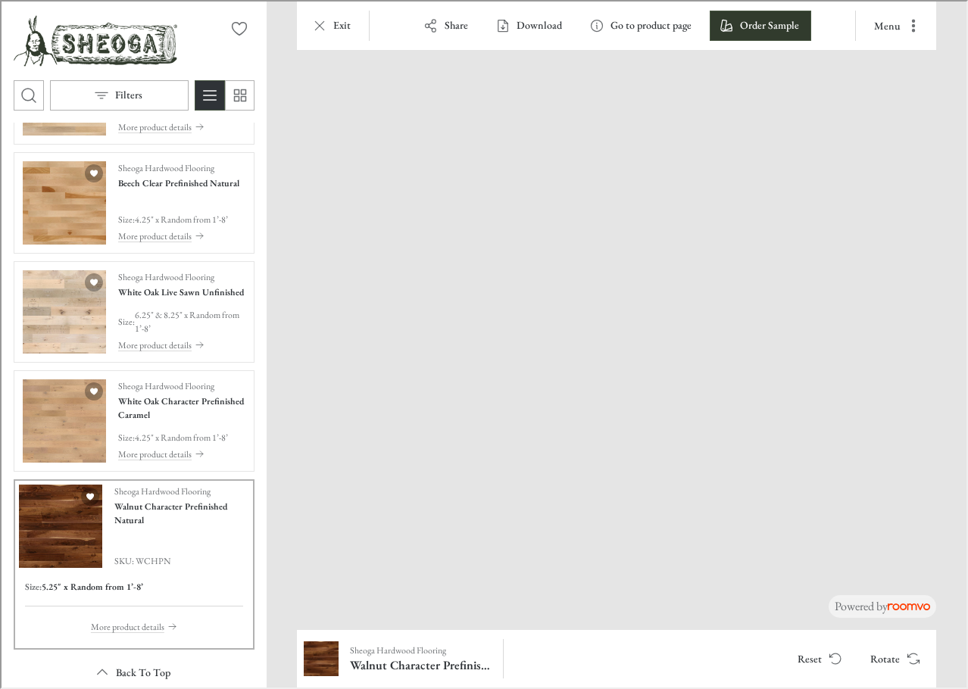
drag, startPoint x: 500, startPoint y: 495, endPoint x: 422, endPoint y: 426, distance: 104.6
click at [422, 426] on img at bounding box center [402, 253] width 1125 height 932
drag, startPoint x: 447, startPoint y: 448, endPoint x: 506, endPoint y: 345, distance: 118.8
click at [506, 345] on img at bounding box center [460, 253] width 1125 height 932
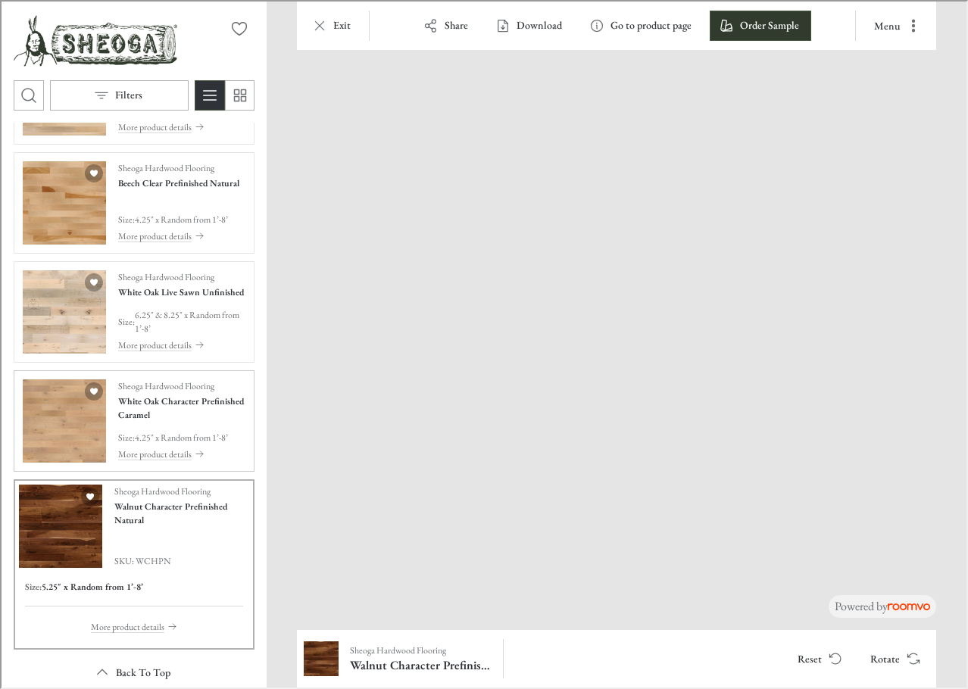
click at [58, 437] on img "See White Oak Character Prefinished Caramel in the room" at bounding box center [62, 419] width 83 height 83
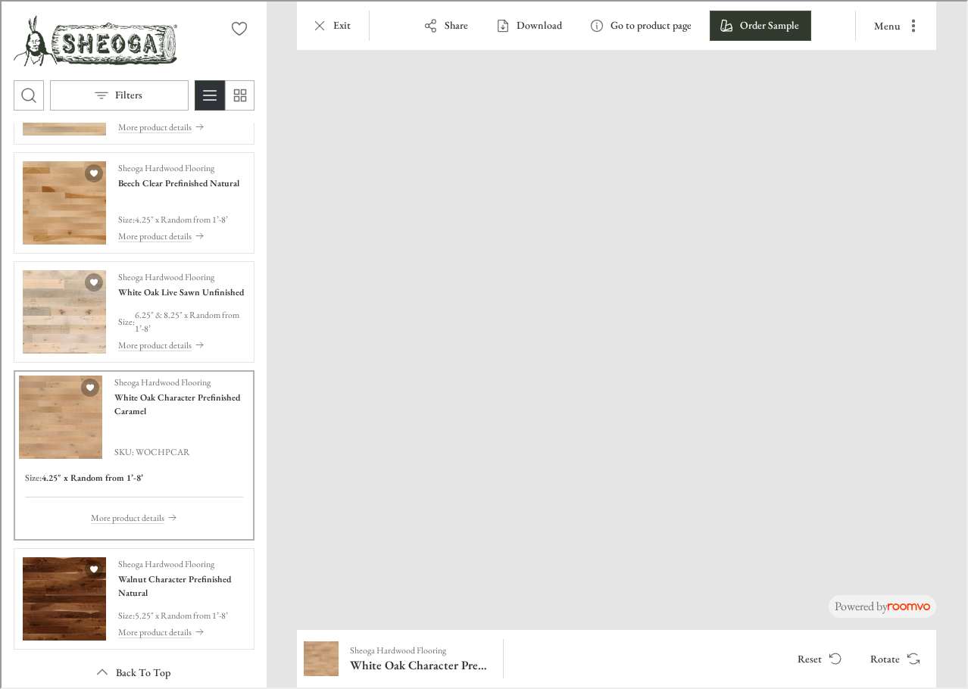
drag, startPoint x: 699, startPoint y: 572, endPoint x: 373, endPoint y: 317, distance: 413.8
drag, startPoint x: 763, startPoint y: 472, endPoint x: 483, endPoint y: 416, distance: 285.1
drag, startPoint x: 439, startPoint y: 410, endPoint x: 448, endPoint y: 476, distance: 66.6
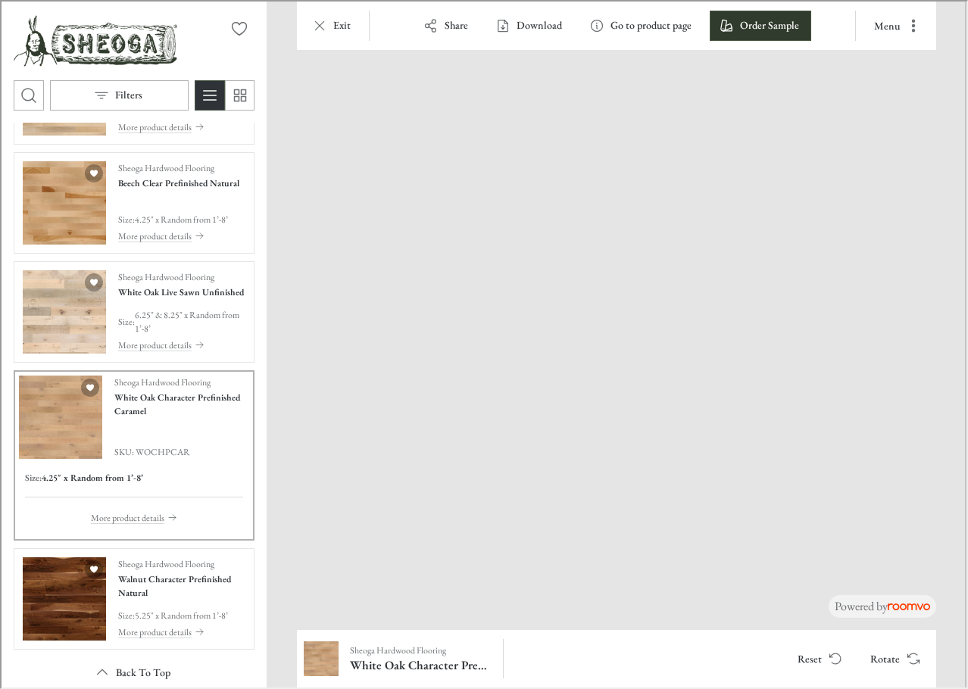
click at [603, 357] on img at bounding box center [310, 192] width 1309 height 1085
drag, startPoint x: 448, startPoint y: 476, endPoint x: 545, endPoint y: 358, distance: 152.9
click at [545, 358] on img at bounding box center [571, 192] width 1309 height 1085
drag, startPoint x: 340, startPoint y: 533, endPoint x: 274, endPoint y: 450, distance: 106.2
click at [274, 450] on img at bounding box center [427, 194] width 1309 height 1085
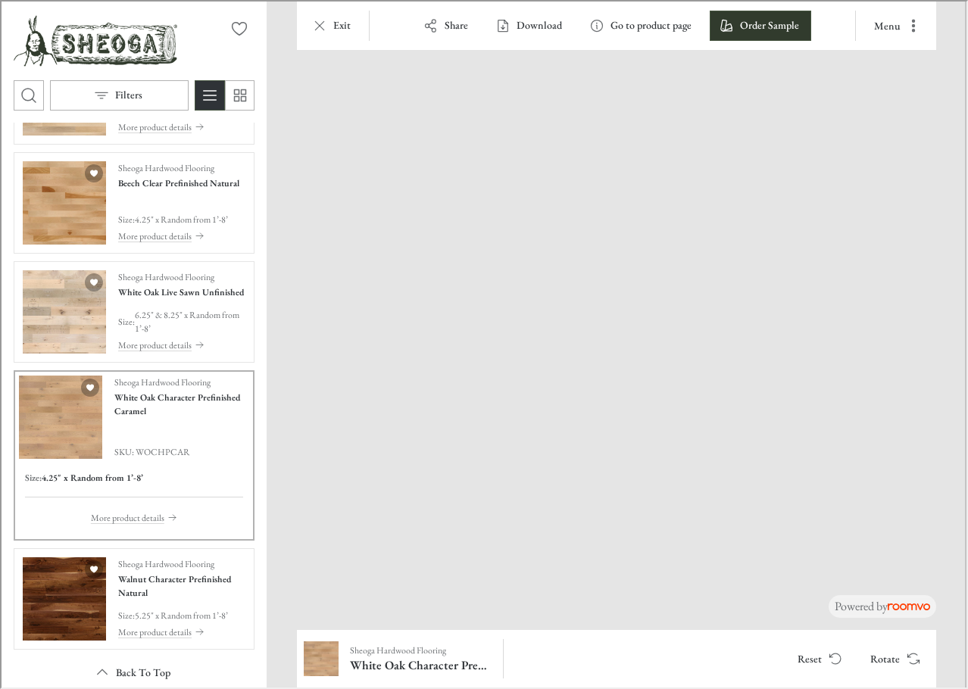
drag, startPoint x: 489, startPoint y: 501, endPoint x: 256, endPoint y: 464, distance: 236.1
click at [256, 464] on img at bounding box center [310, 192] width 1309 height 1085
drag, startPoint x: 451, startPoint y: 561, endPoint x: 542, endPoint y: 539, distance: 94.3
click at [542, 539] on img at bounding box center [402, 192] width 1309 height 1085
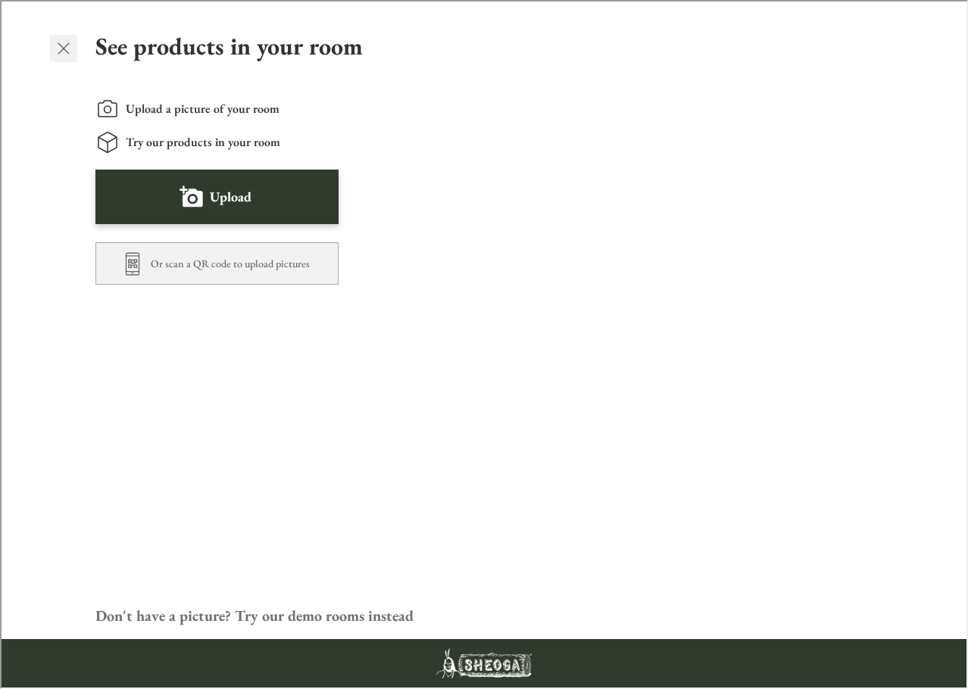
click at [56, 43] on icon "Exit visualizer" at bounding box center [62, 47] width 18 height 18
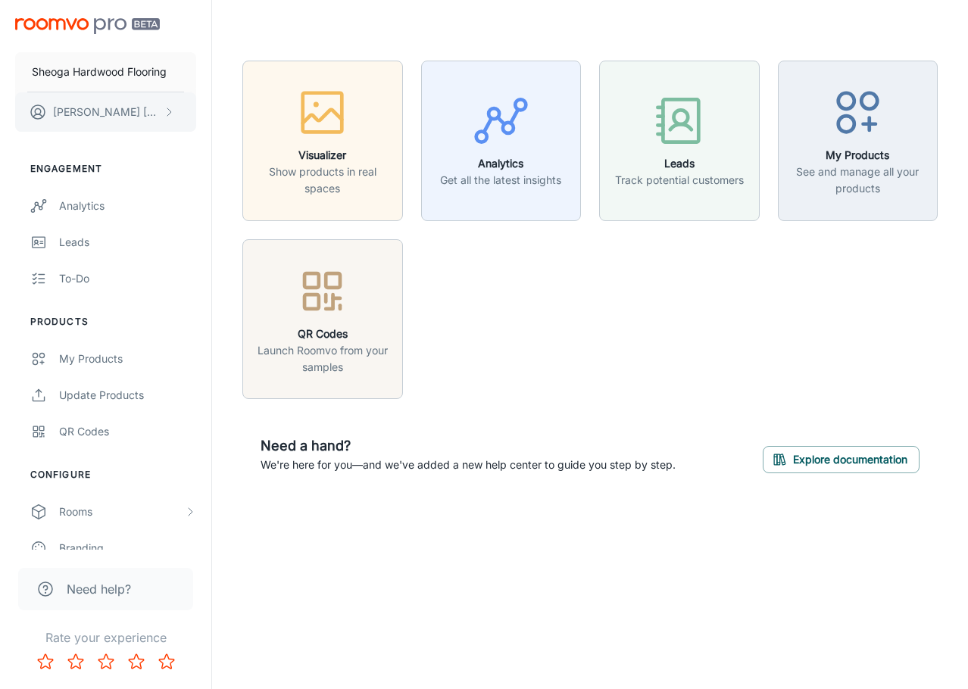
click at [105, 108] on p "[PERSON_NAME]" at bounding box center [106, 112] width 107 height 17
click at [217, 111] on li "User Profile" at bounding box center [236, 111] width 81 height 26
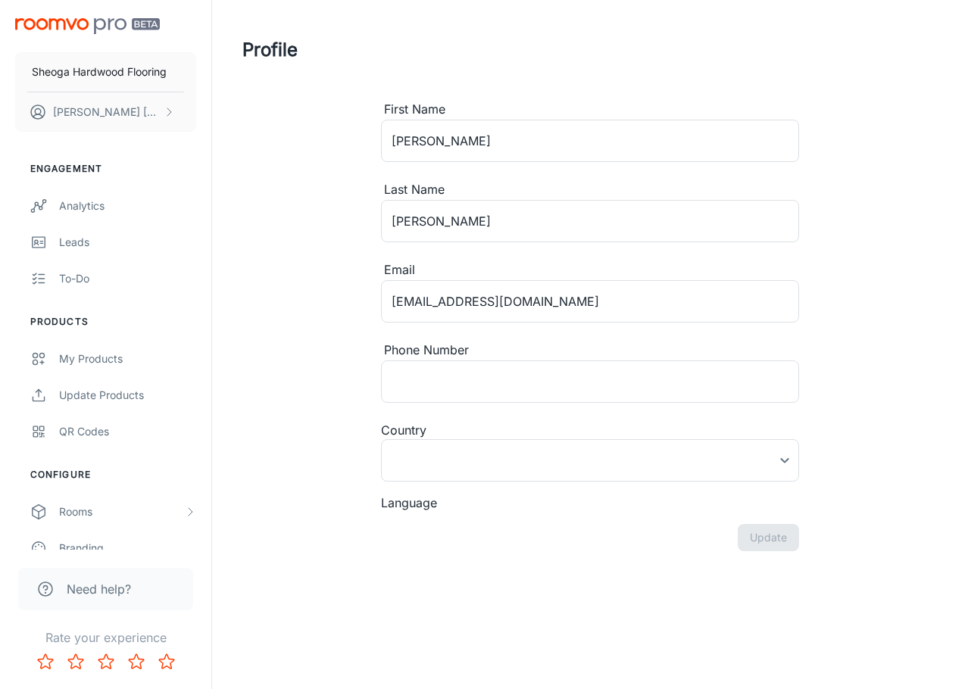
type input "[GEOGRAPHIC_DATA]"
click at [62, 210] on div "Analytics" at bounding box center [127, 206] width 137 height 17
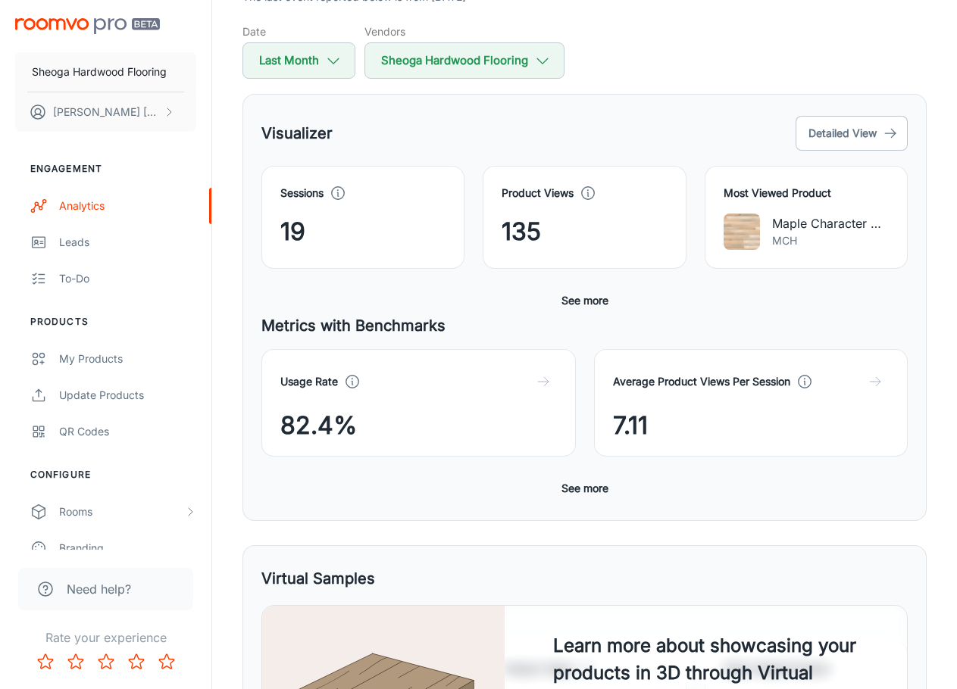
scroll to position [137, 0]
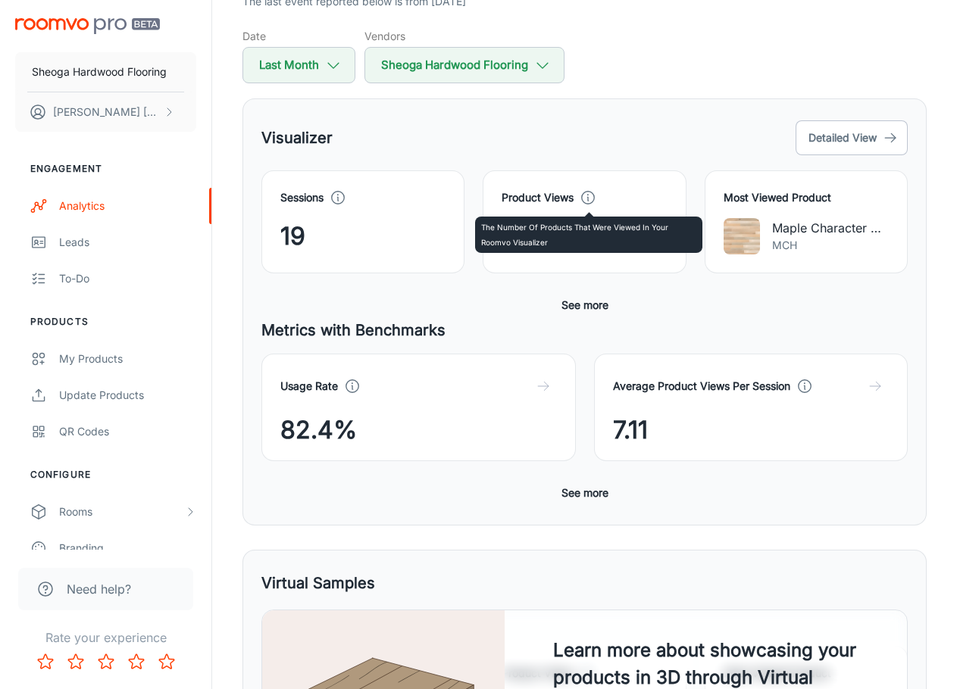
click at [589, 192] on circle at bounding box center [588, 198] width 13 height 13
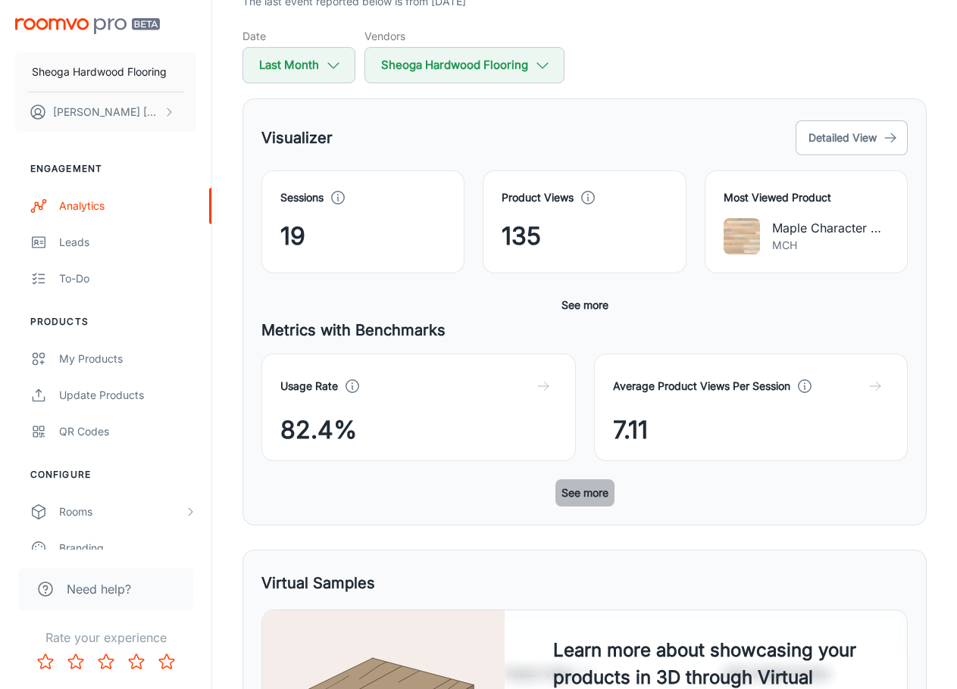
click at [593, 489] on button "See more" at bounding box center [584, 492] width 59 height 27
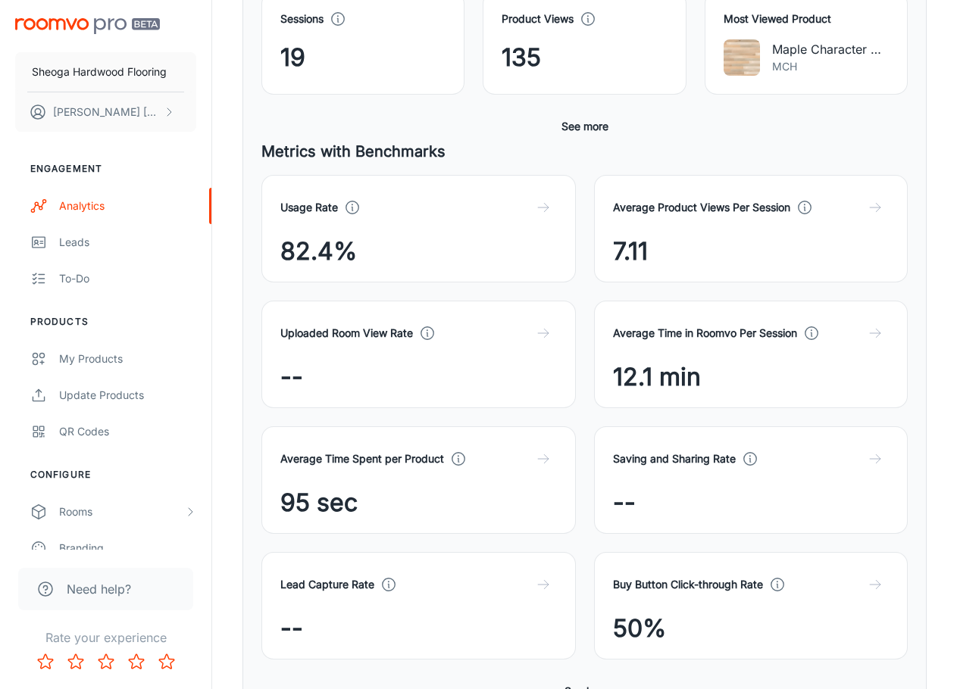
scroll to position [440, 0]
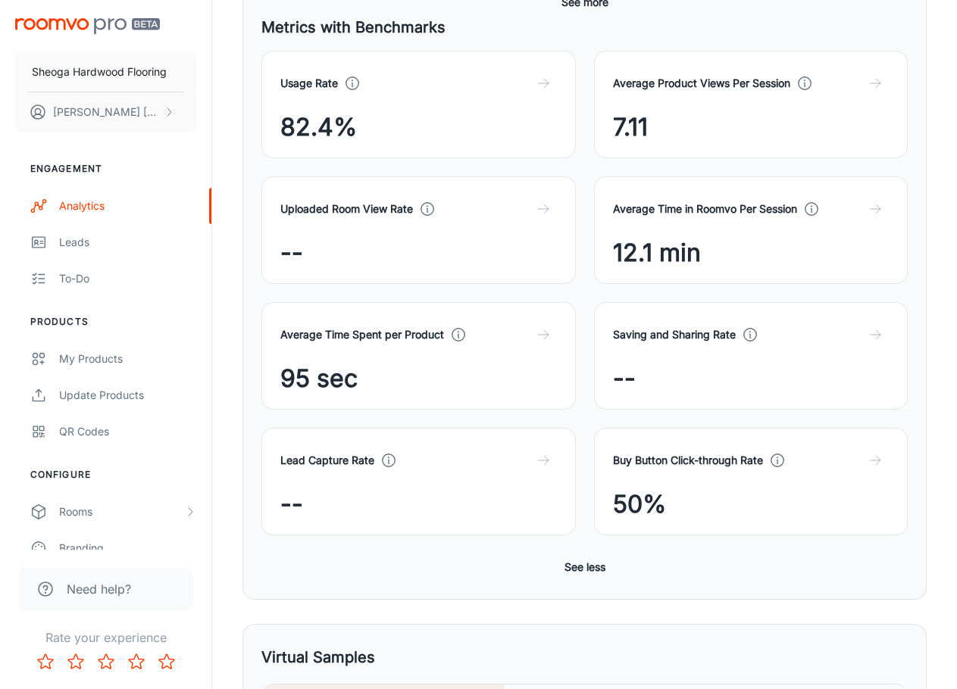
click at [239, 570] on div "Overview The last event reported below is from [DATE] Date Last Month Vendors S…" at bounding box center [584, 409] width 720 height 1498
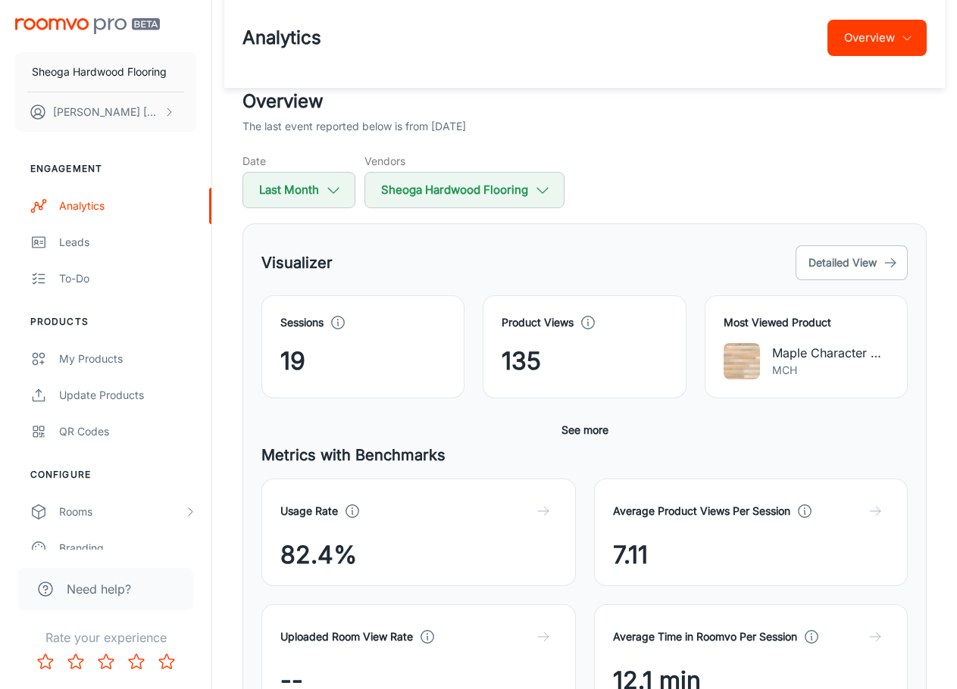
scroll to position [0, 0]
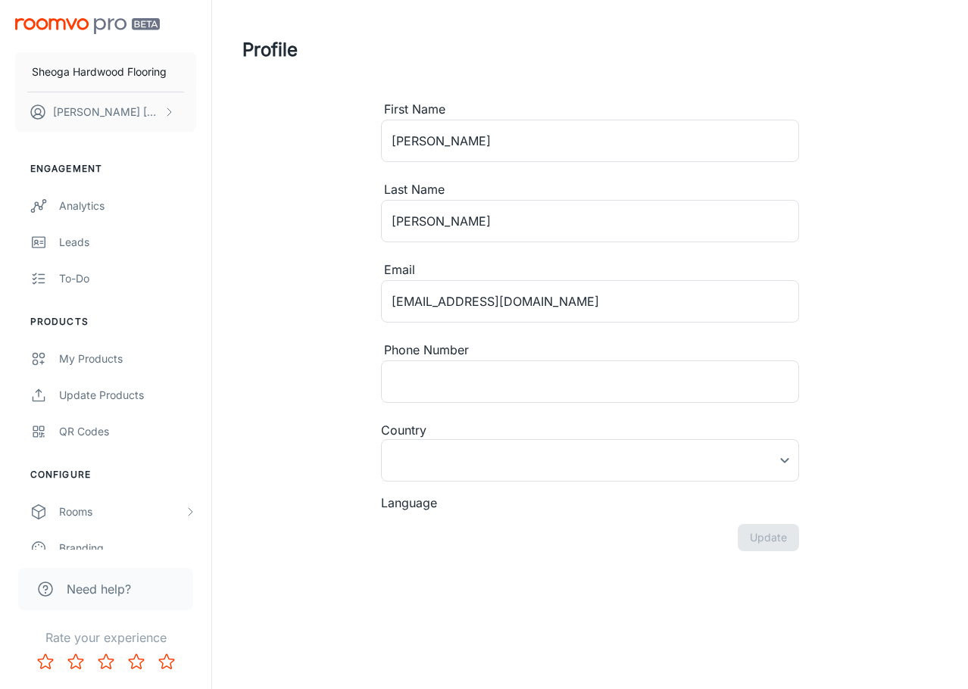
type input "[GEOGRAPHIC_DATA]"
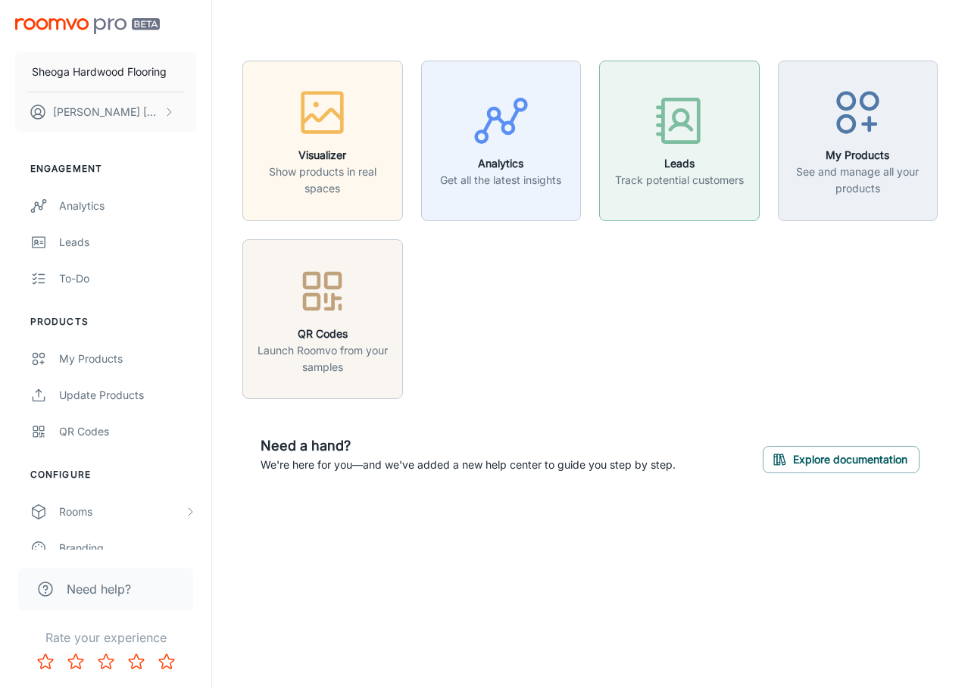
click at [703, 178] on p "Track potential customers" at bounding box center [679, 180] width 129 height 17
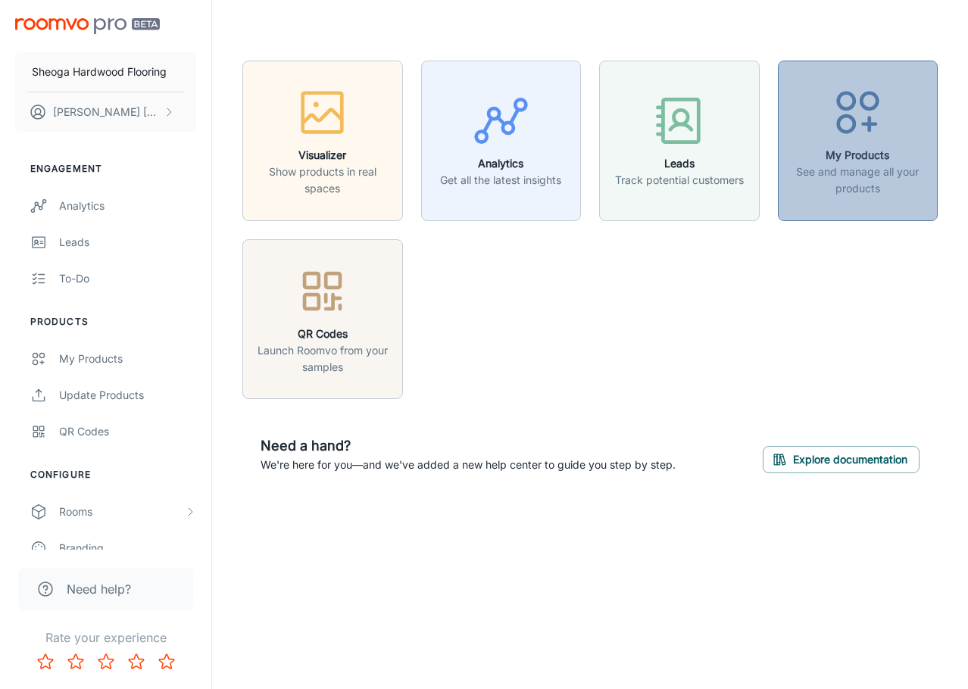
click at [850, 186] on p "See and manage all your products" at bounding box center [858, 180] width 141 height 33
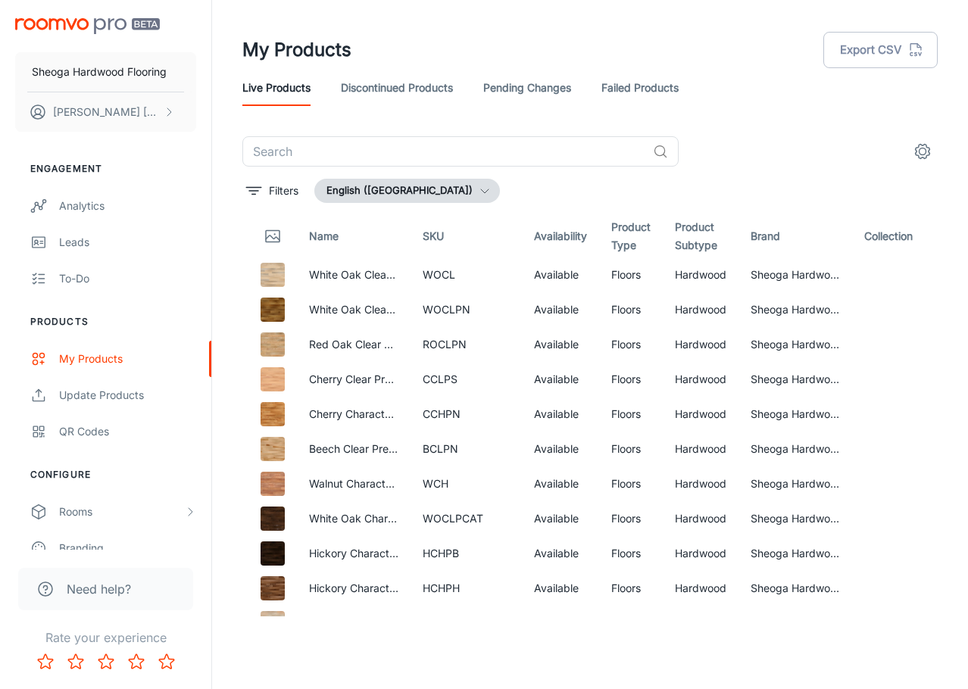
click at [647, 83] on link "Failed Products" at bounding box center [639, 88] width 77 height 36
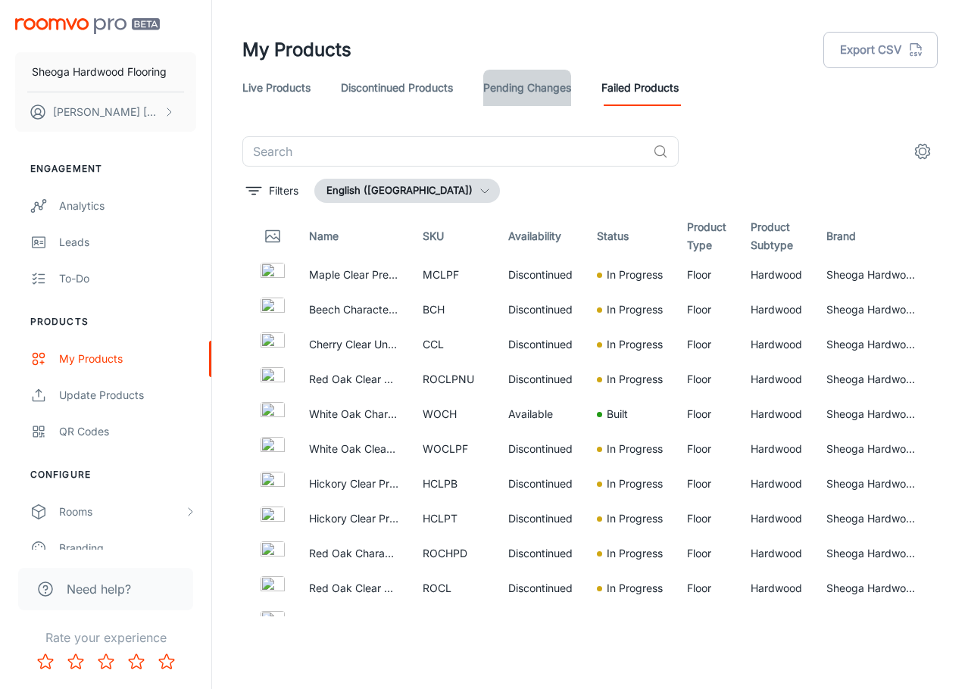
click at [524, 86] on link "Pending Changes" at bounding box center [527, 88] width 88 height 36
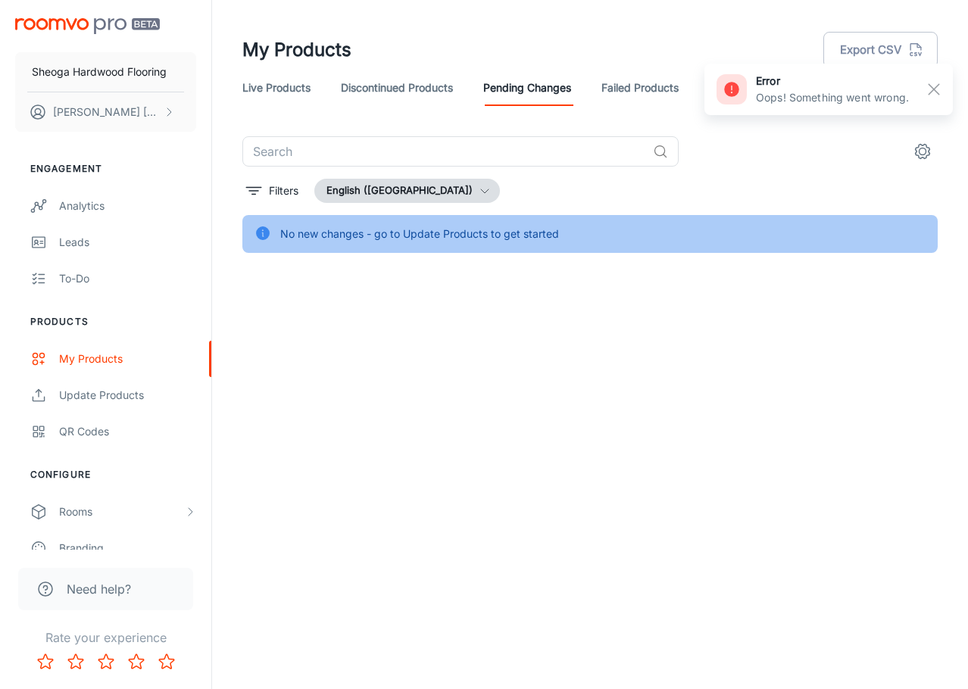
click at [393, 81] on link "Discontinued Products" at bounding box center [397, 88] width 112 height 36
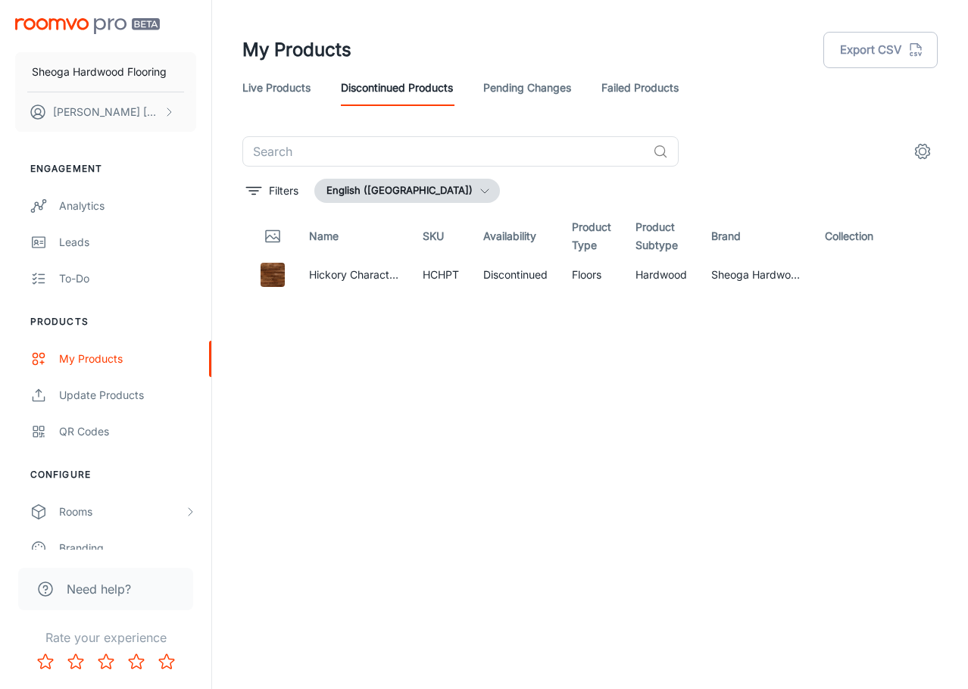
click at [670, 93] on link "Failed Products" at bounding box center [639, 88] width 77 height 36
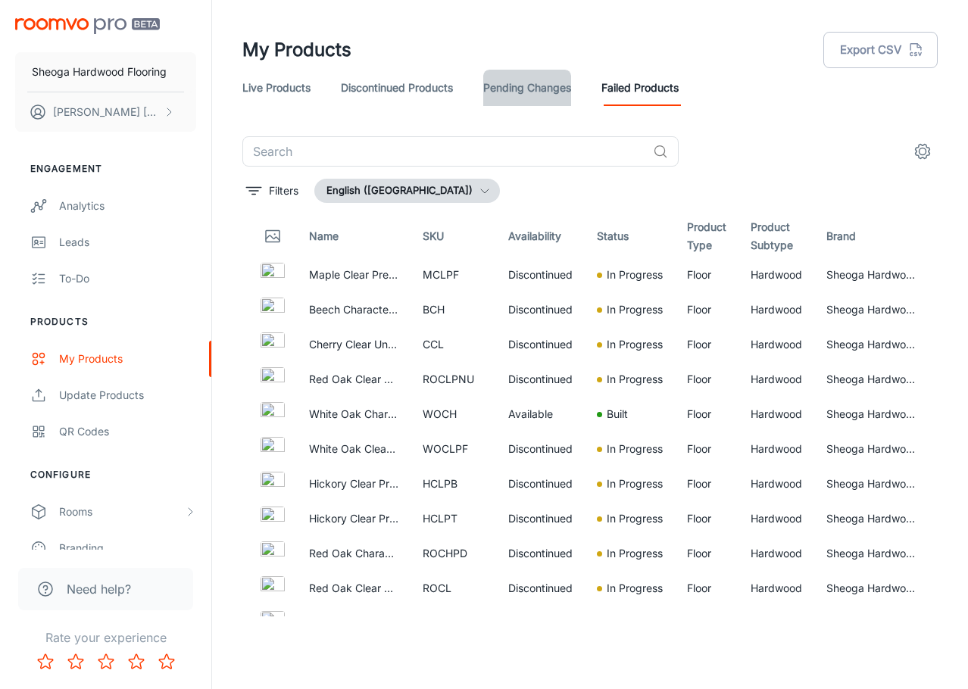
click at [545, 86] on link "Pending Changes" at bounding box center [527, 88] width 88 height 36
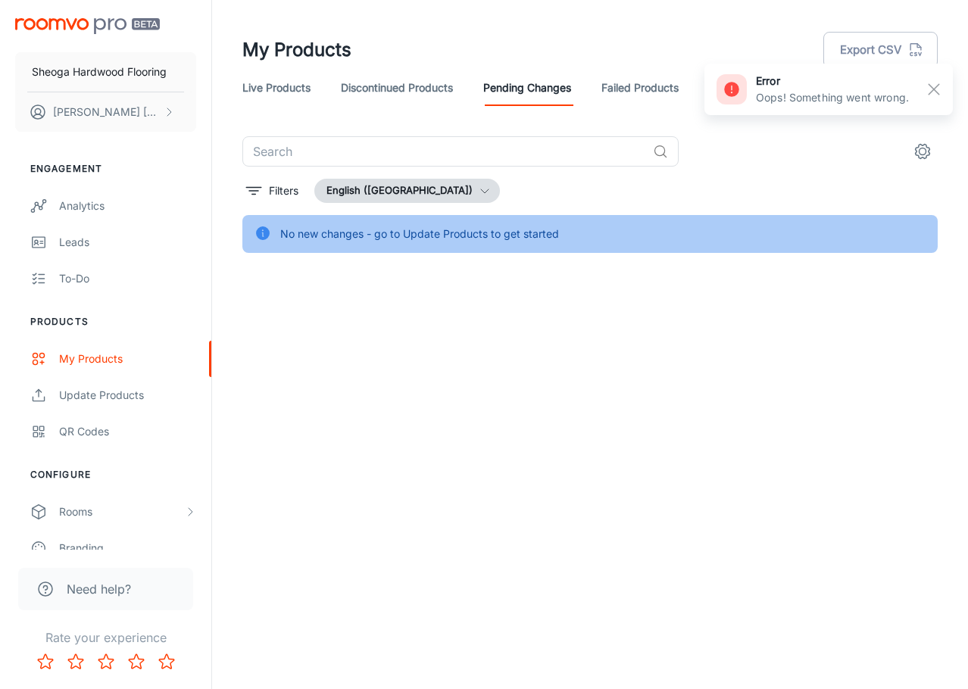
click at [286, 88] on link "Live Products" at bounding box center [276, 88] width 68 height 36
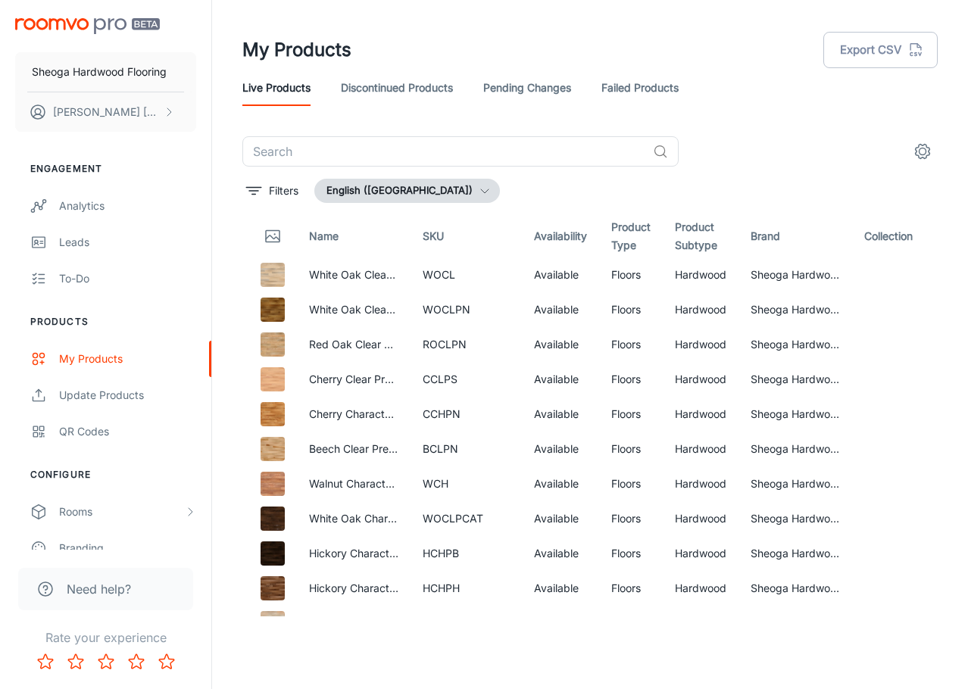
click at [223, 201] on div "My Products Export CSV Live Products Discontinued Products Pending Changes Fail…" at bounding box center [590, 338] width 756 height 677
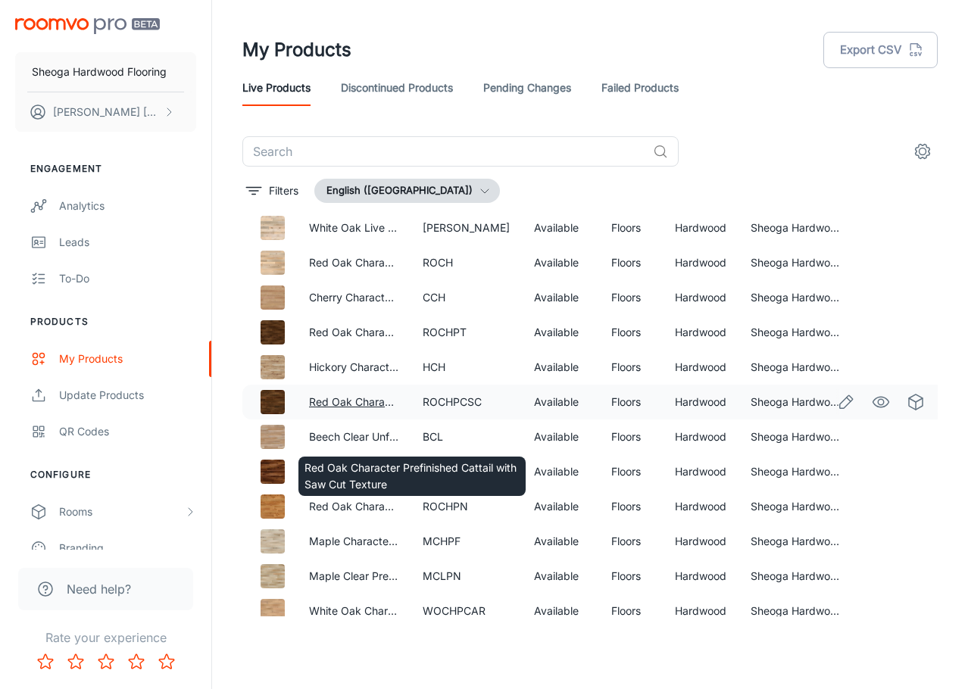
scroll to position [458, 0]
